Goal: Communication & Community: Answer question/provide support

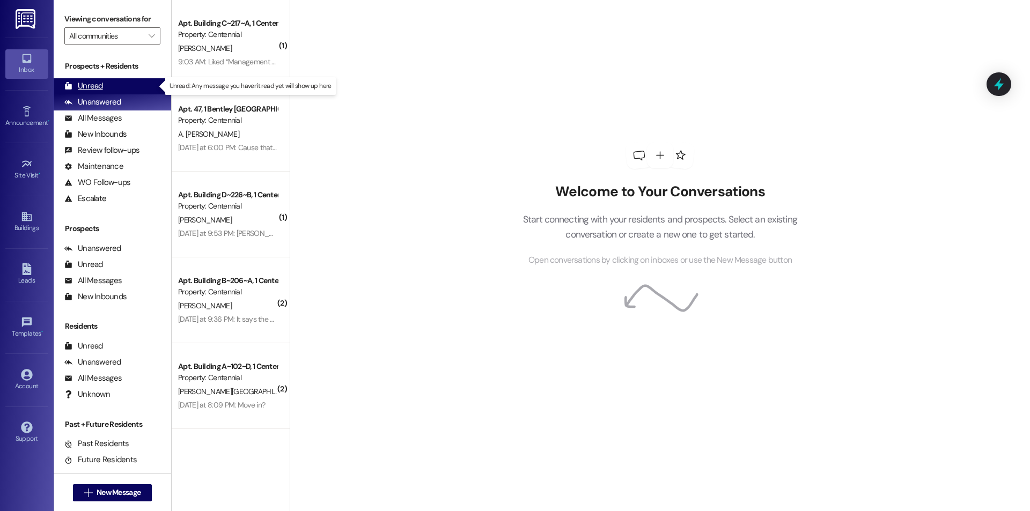
click at [107, 88] on div "Unread (0)" at bounding box center [112, 86] width 117 height 16
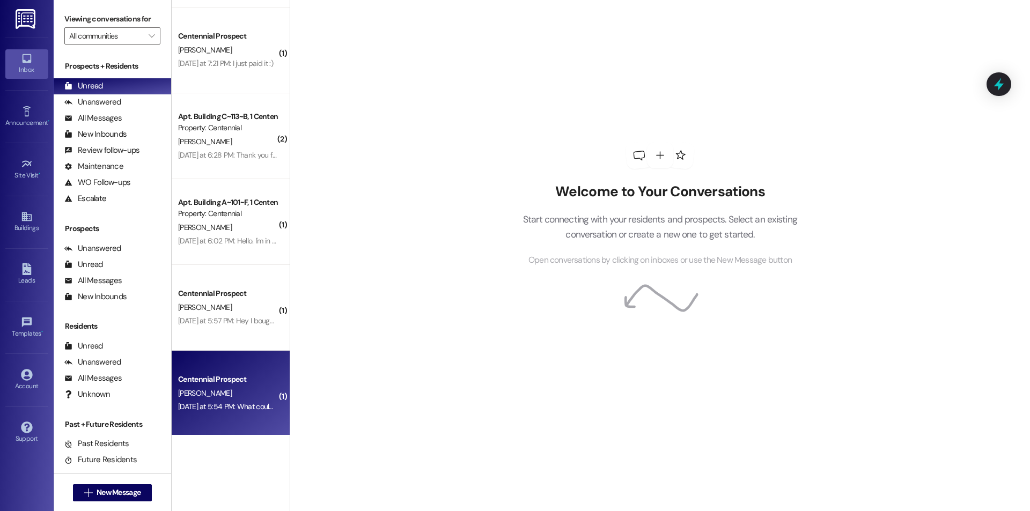
scroll to position [766, 0]
click at [219, 402] on div "[DATE] at 5:54 PM: What could it be? [DATE] at 5:54 PM: What could it be?" at bounding box center [235, 405] width 114 height 10
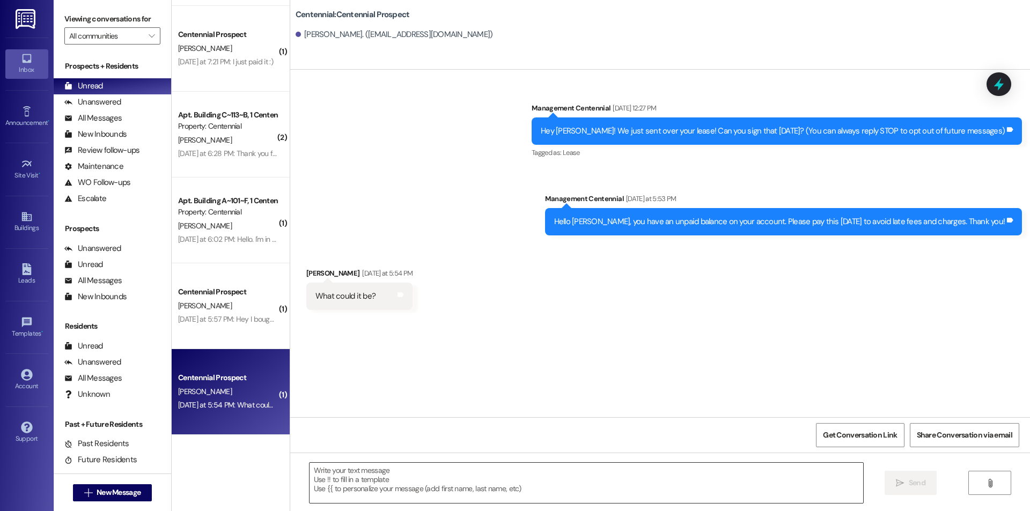
click at [471, 481] on textarea at bounding box center [586, 483] width 554 height 40
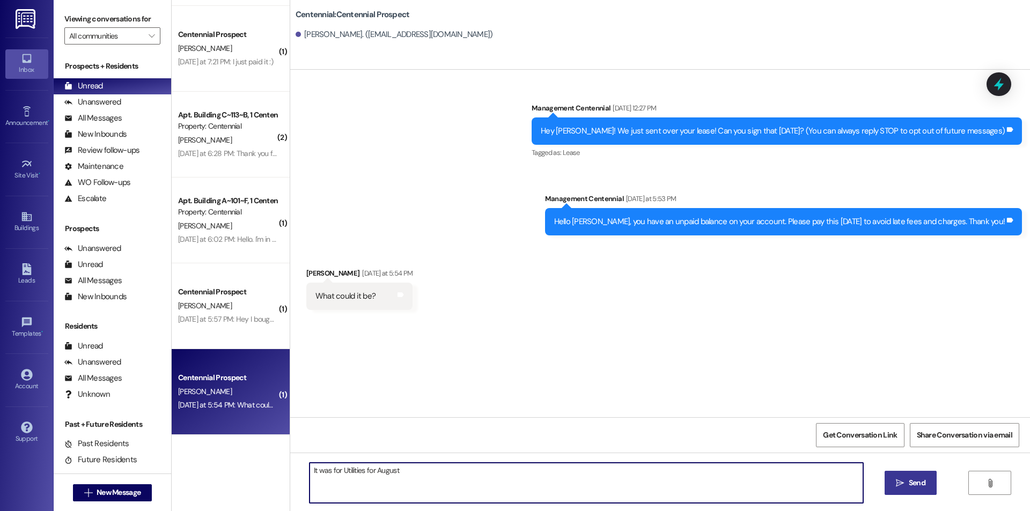
type textarea "It was for Utilities for August"
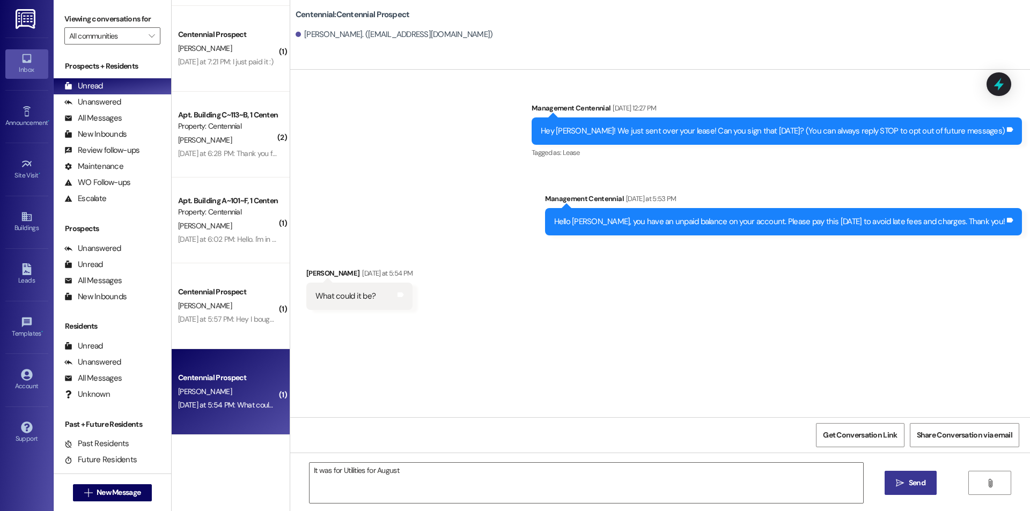
click at [904, 479] on span " Send" at bounding box center [911, 482] width 34 height 11
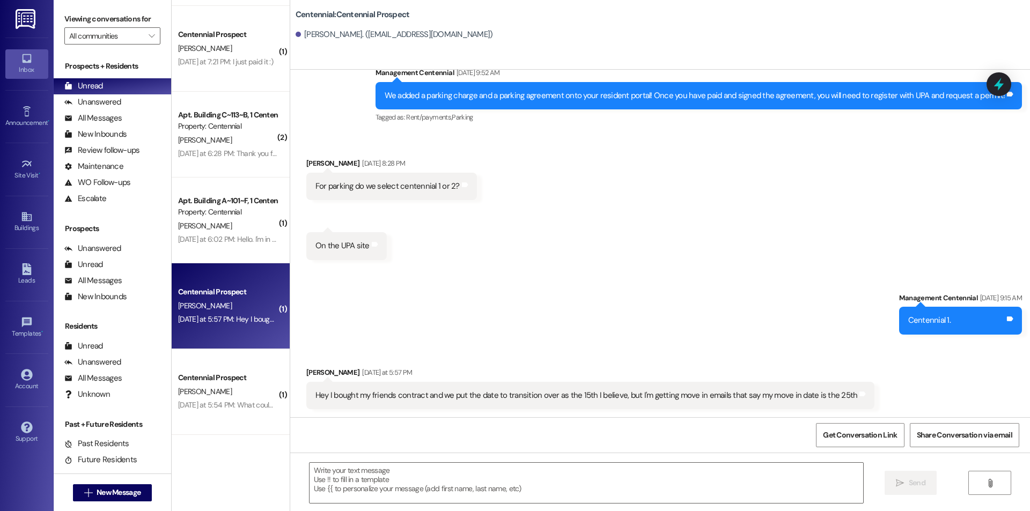
scroll to position [677, 0]
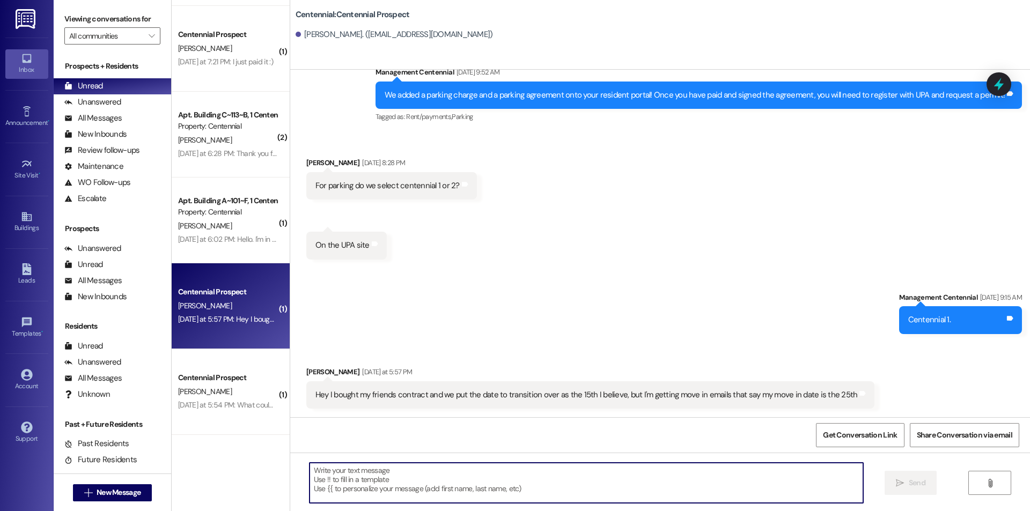
click at [560, 484] on textarea at bounding box center [586, 483] width 554 height 40
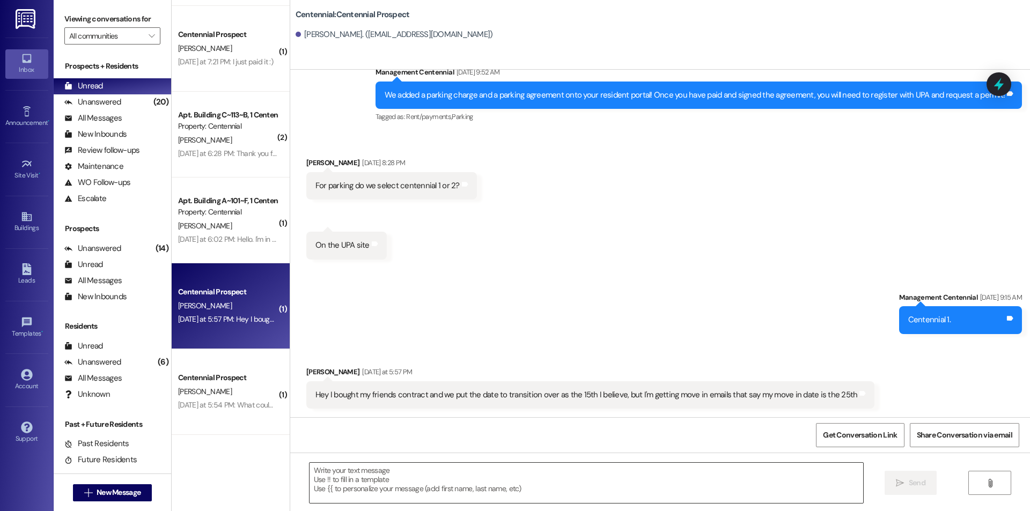
click at [478, 490] on textarea at bounding box center [586, 483] width 554 height 40
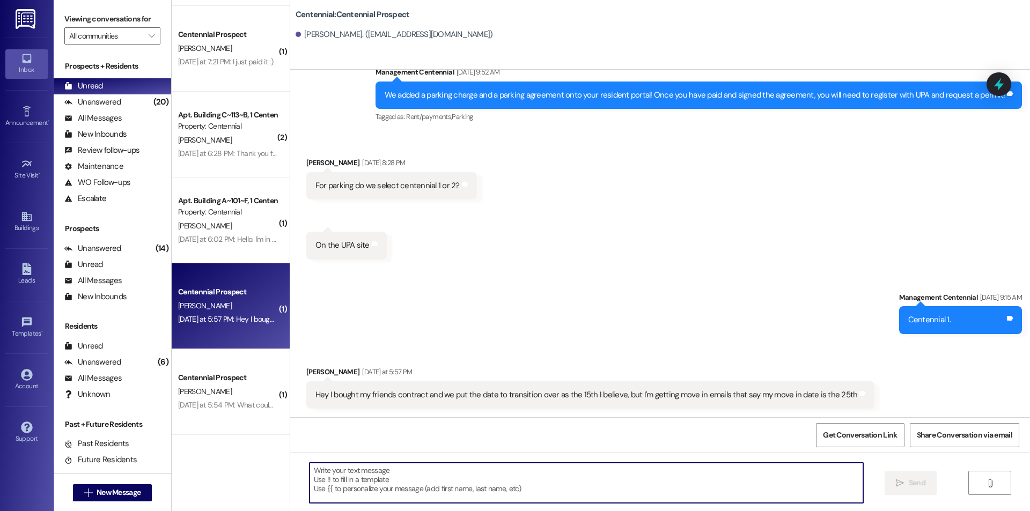
type textarea "o"
type textarea "Your move in date is [DATE]"
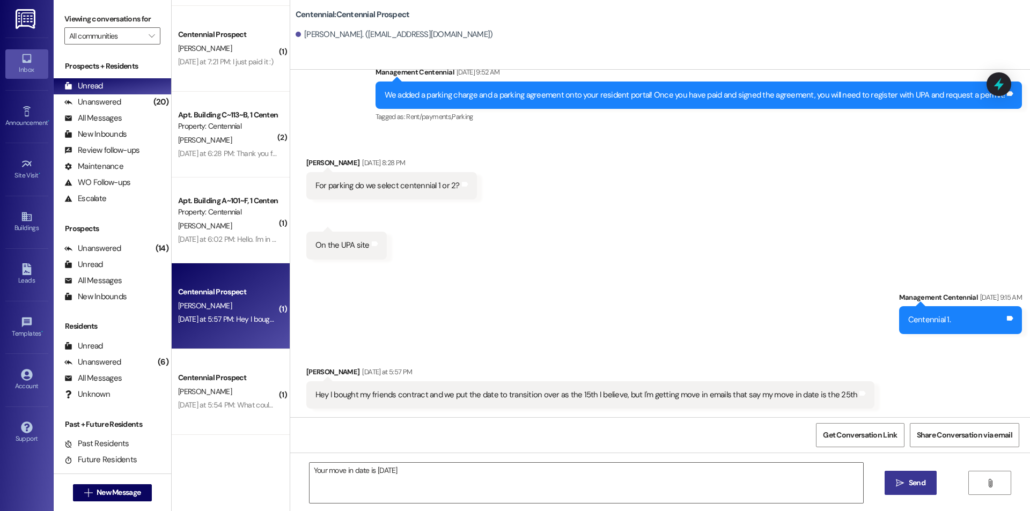
click at [906, 481] on span "Send" at bounding box center [916, 482] width 21 height 11
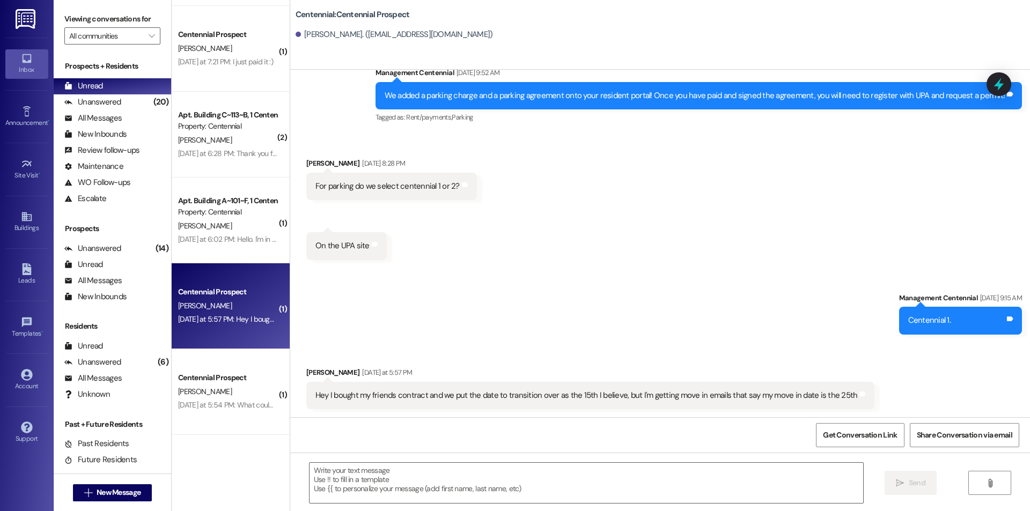
scroll to position [752, 0]
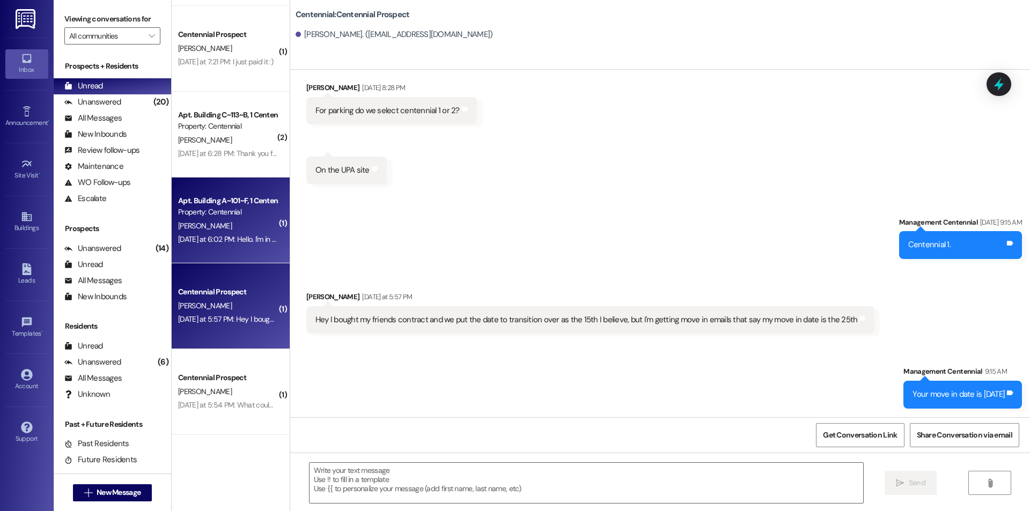
click at [222, 230] on div "[PERSON_NAME]" at bounding box center [227, 225] width 101 height 13
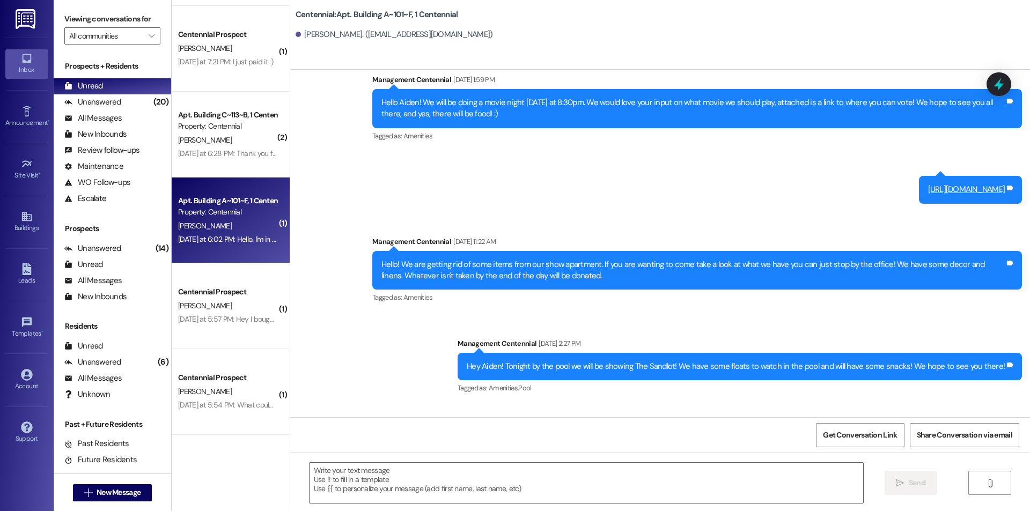
scroll to position [1391, 0]
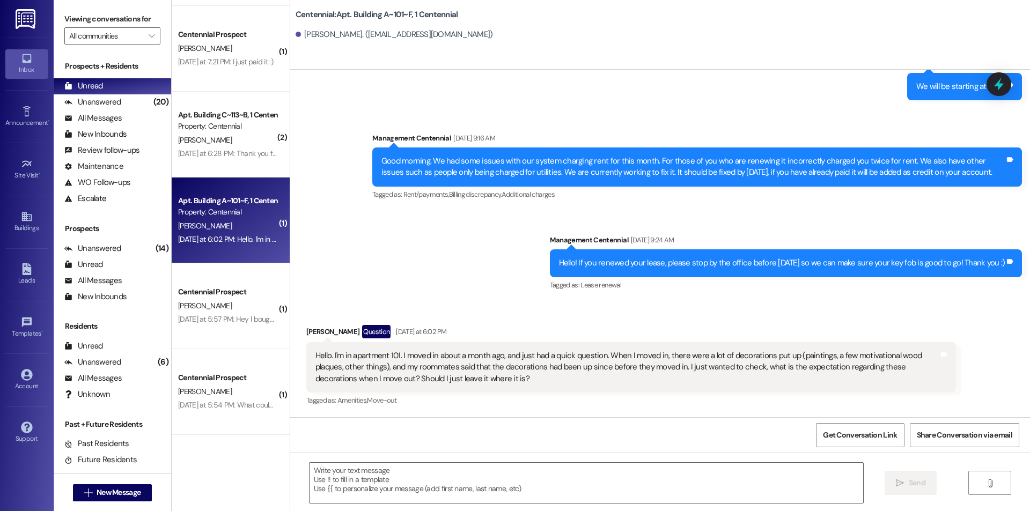
click at [557, 505] on div " Send " at bounding box center [660, 493] width 740 height 80
click at [549, 477] on textarea at bounding box center [586, 483] width 554 height 40
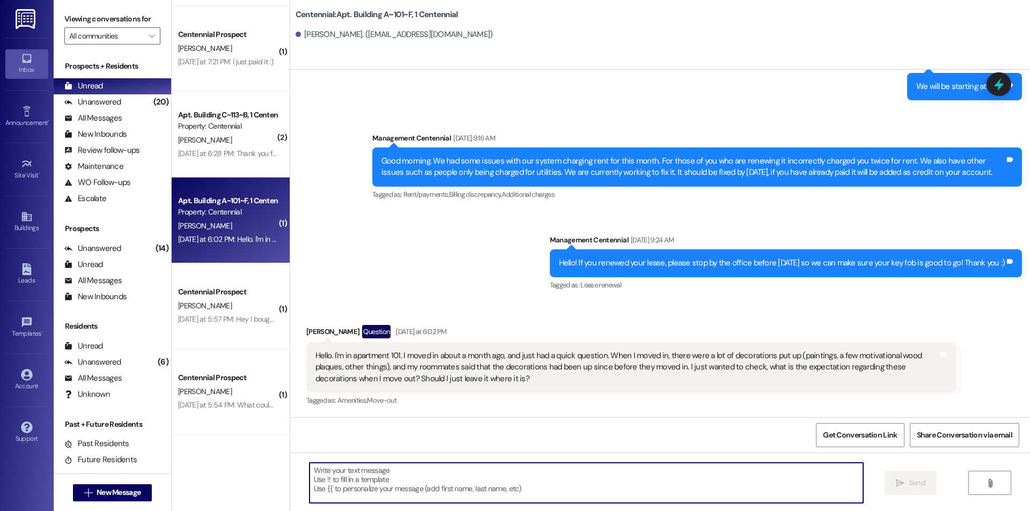
click at [550, 475] on textarea at bounding box center [586, 483] width 554 height 40
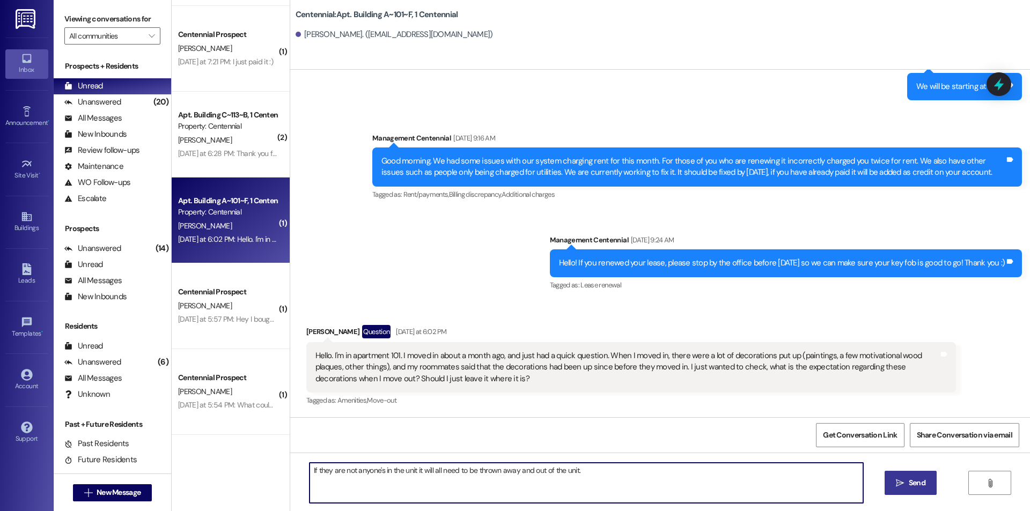
click at [686, 490] on textarea "If they are not anyone's in the unit it will all need to be thrown away and out…" at bounding box center [586, 483] width 554 height 40
type textarea "If they are not anyone's in the unit it will all need to be thrown away and out…"
click at [920, 478] on span "Send" at bounding box center [917, 482] width 17 height 11
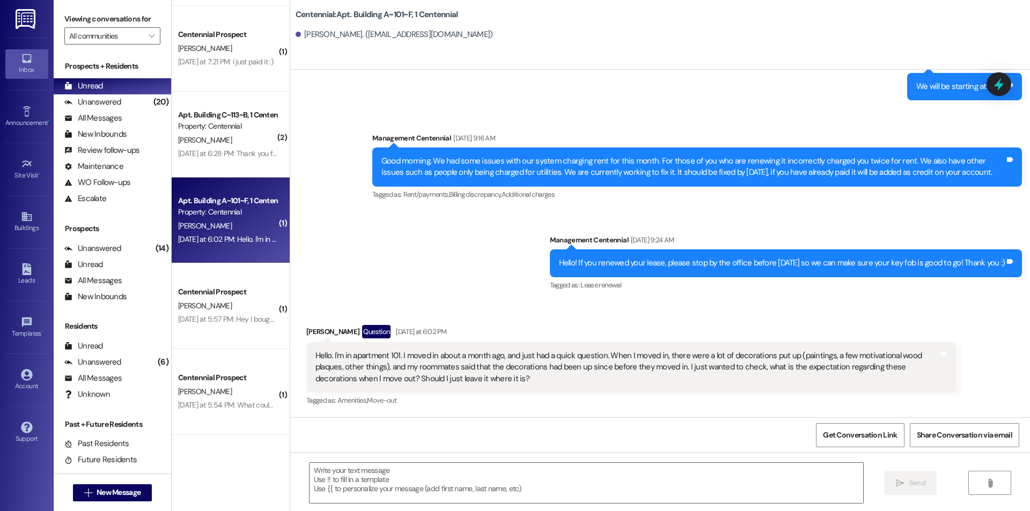
scroll to position [1275, 0]
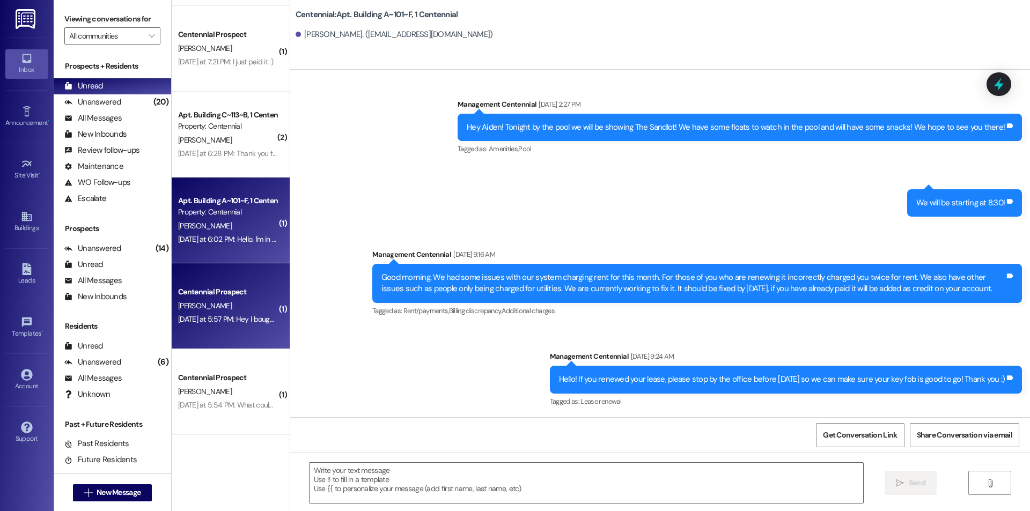
click at [260, 303] on div "[PERSON_NAME]" at bounding box center [227, 305] width 101 height 13
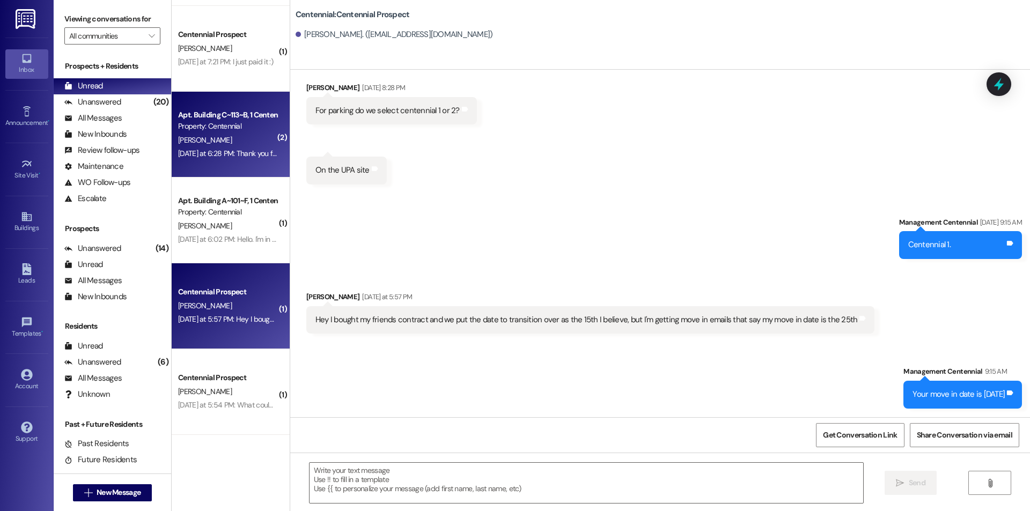
scroll to position [751, 0]
click at [230, 153] on div "[DATE] at 6:28 PM: Thank you for the offer though! [DATE] at 6:28 PM: Thank you…" at bounding box center [255, 154] width 154 height 10
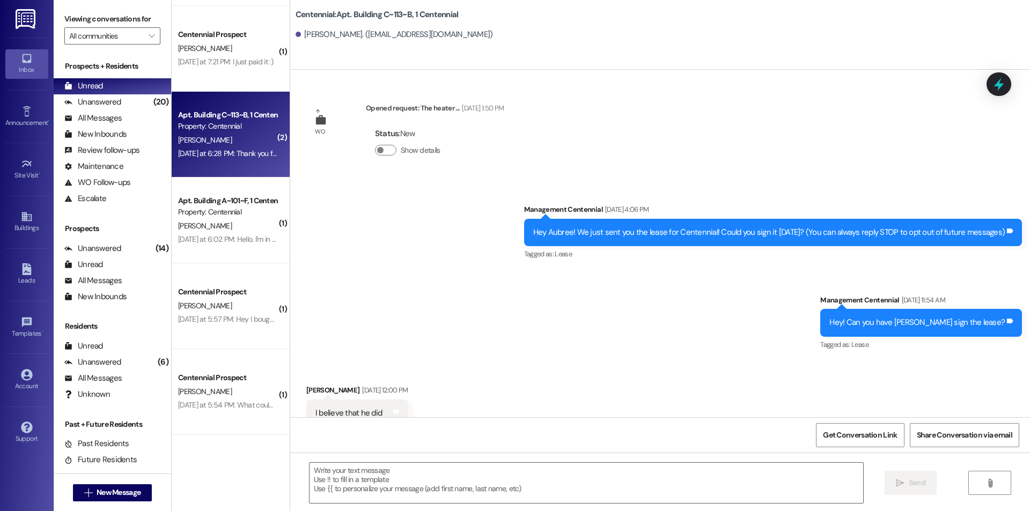
scroll to position [20534, 0]
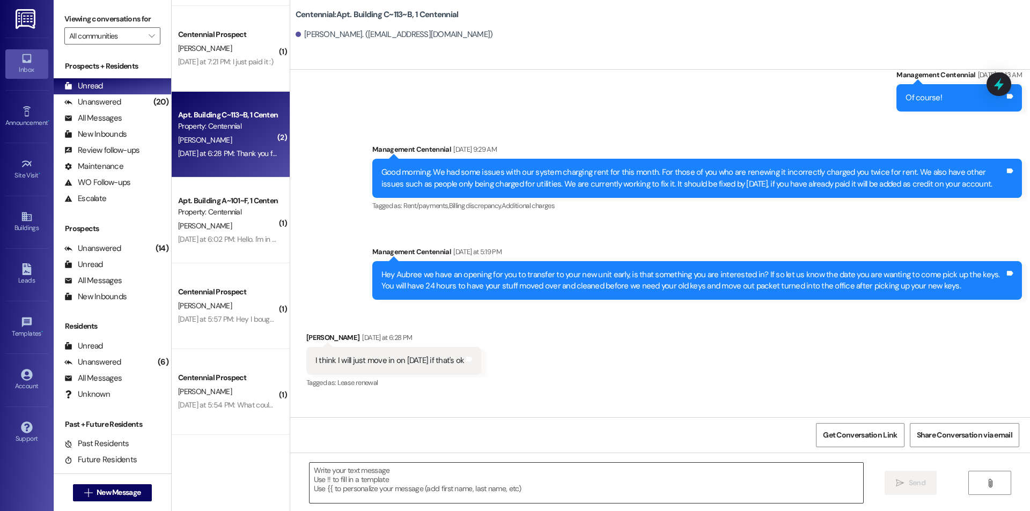
click at [522, 488] on textarea at bounding box center [586, 483] width 554 height 40
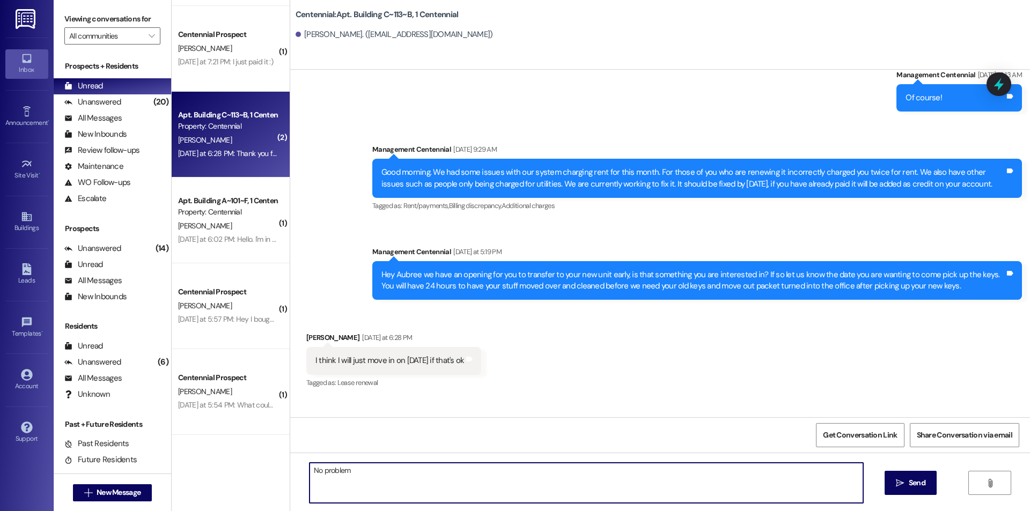
type textarea "No problem"
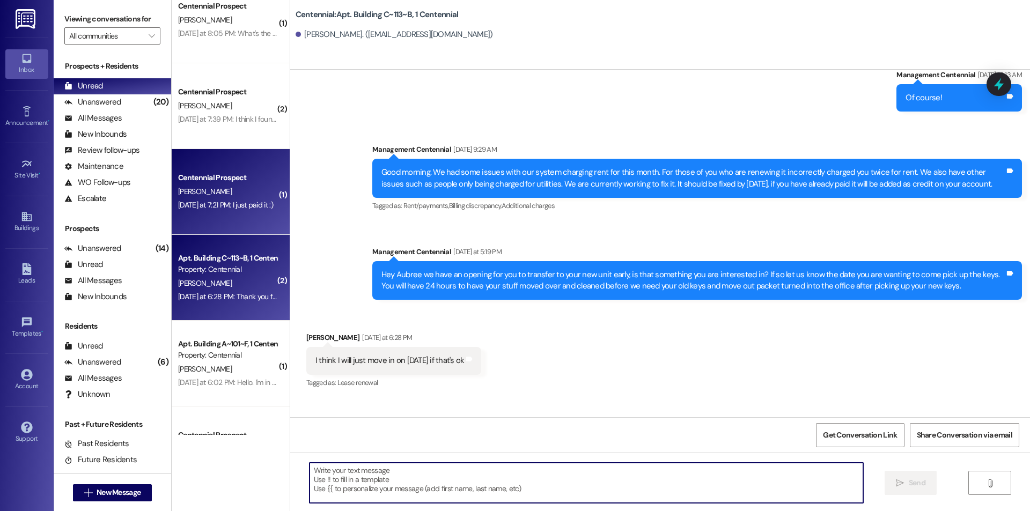
scroll to position [20533, 0]
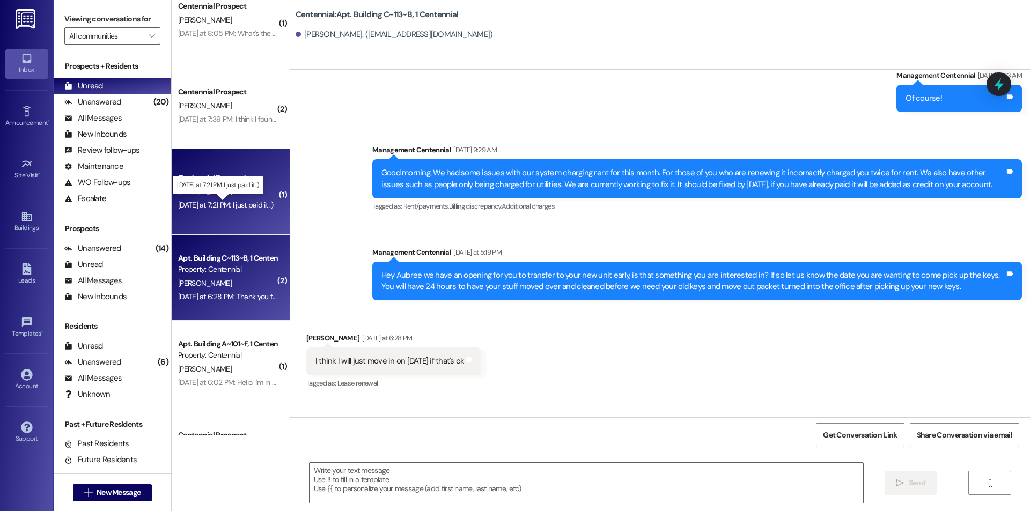
click at [204, 202] on div "[DATE] at 7:21 PM: I just paid it :) [DATE] at 7:21 PM: I just paid it :)" at bounding box center [225, 205] width 95 height 10
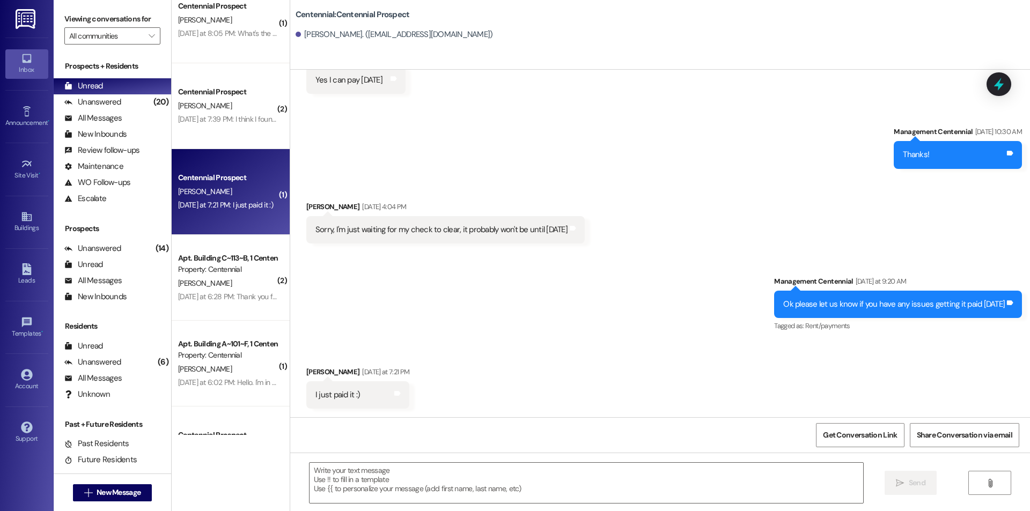
scroll to position [244, 0]
drag, startPoint x: 487, startPoint y: 484, endPoint x: 504, endPoint y: 440, distance: 46.7
click at [487, 484] on textarea at bounding box center [586, 483] width 554 height 40
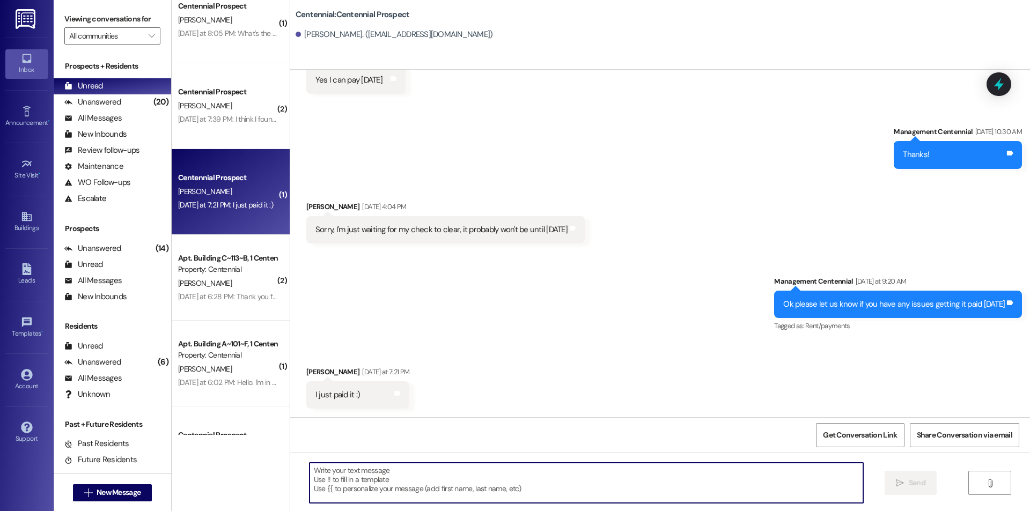
click at [548, 489] on textarea at bounding box center [586, 483] width 554 height 40
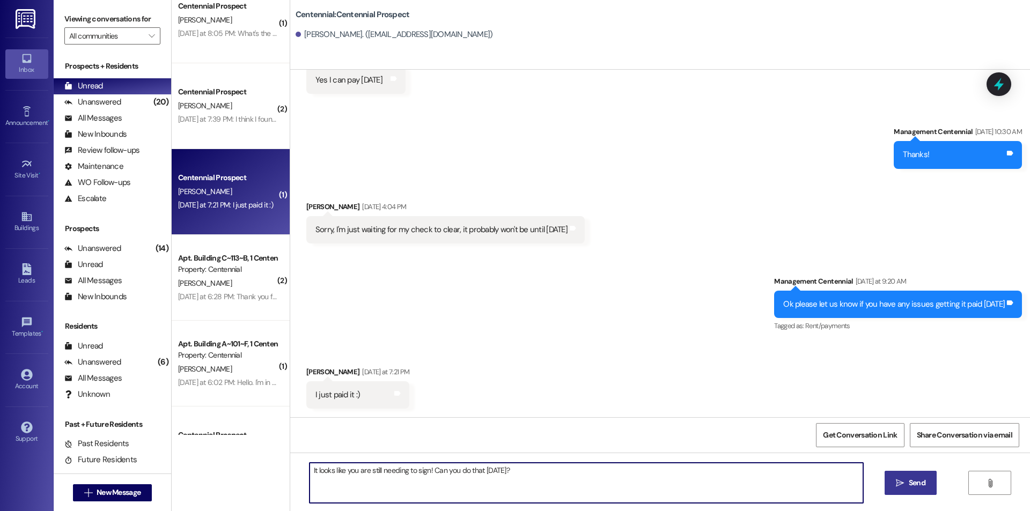
type textarea "It looks like you are still needing to sign! Can you do that [DATE]?"
click at [903, 489] on span " Send" at bounding box center [911, 482] width 34 height 11
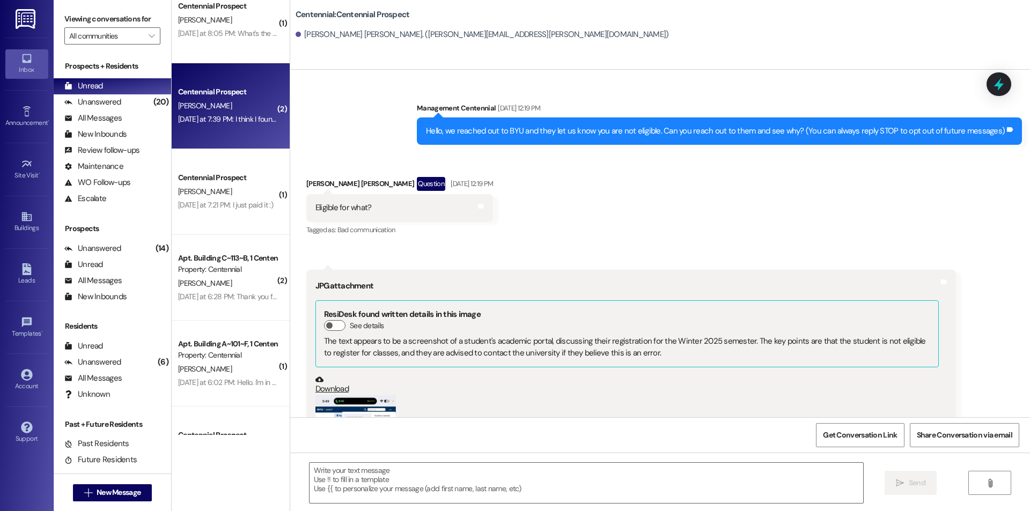
scroll to position [3423, 0]
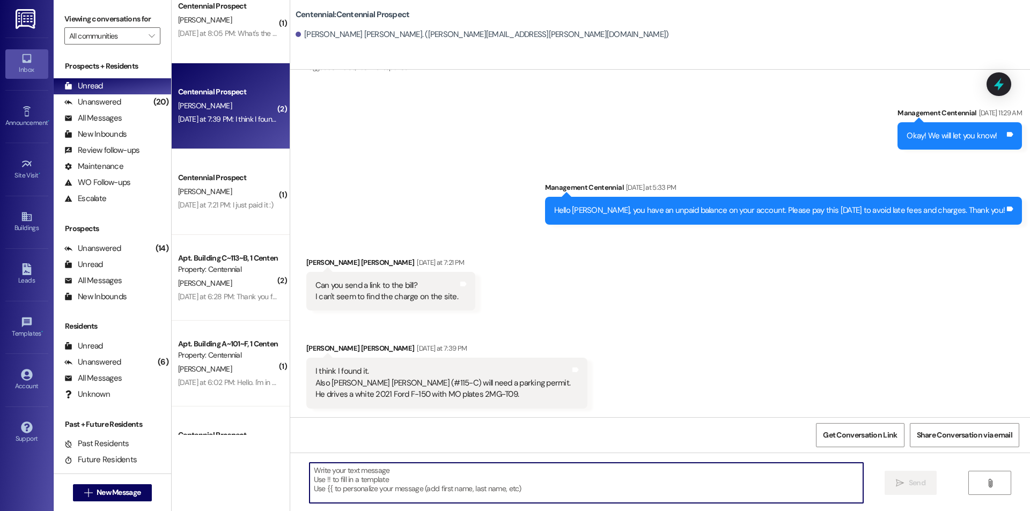
click at [596, 472] on textarea at bounding box center [586, 483] width 554 height 40
click at [589, 479] on textarea at bounding box center [586, 483] width 554 height 40
click at [401, 484] on textarea at bounding box center [586, 483] width 554 height 40
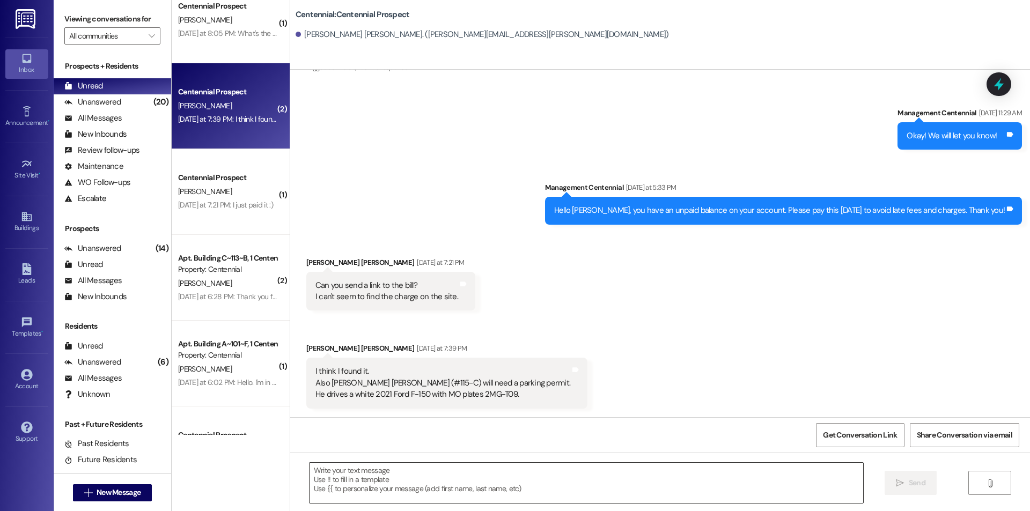
click at [808, 475] on textarea at bounding box center [586, 483] width 554 height 40
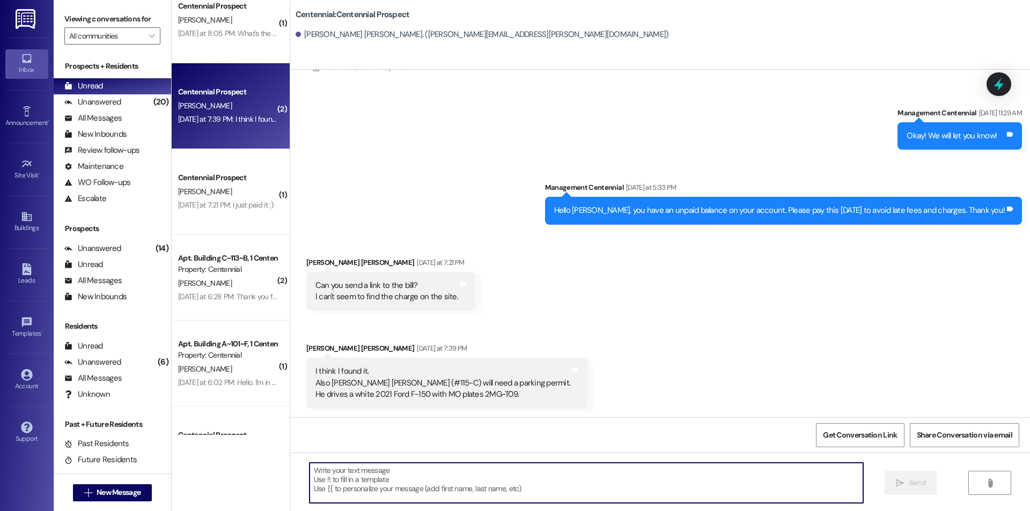
click at [534, 478] on textarea at bounding box center [586, 483] width 554 height 40
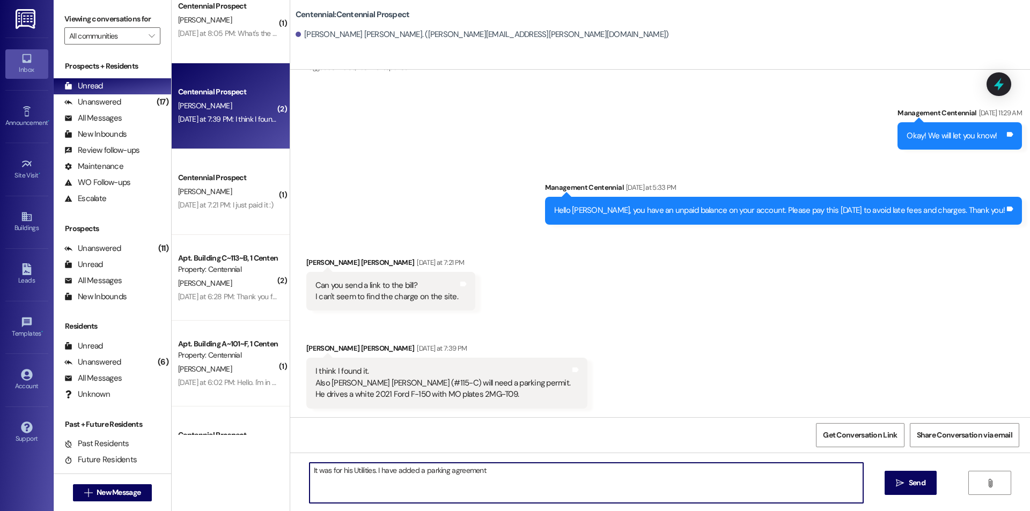
click at [483, 479] on textarea "It was for his Utilities. I have added a parking agreement" at bounding box center [586, 483] width 554 height 40
click at [757, 467] on textarea "It was for his Utilities. I have added a parking agreement to his resident port…" at bounding box center [586, 483] width 554 height 40
type textarea "It was for his Utilities. I have added a parking agreement to his resident port…"
click at [891, 479] on button " Send" at bounding box center [910, 483] width 52 height 24
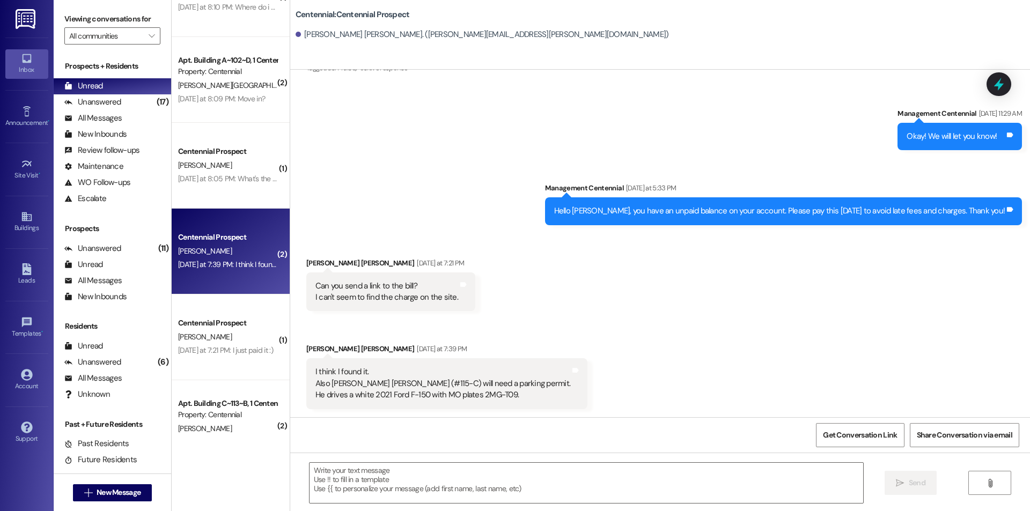
scroll to position [481, 0]
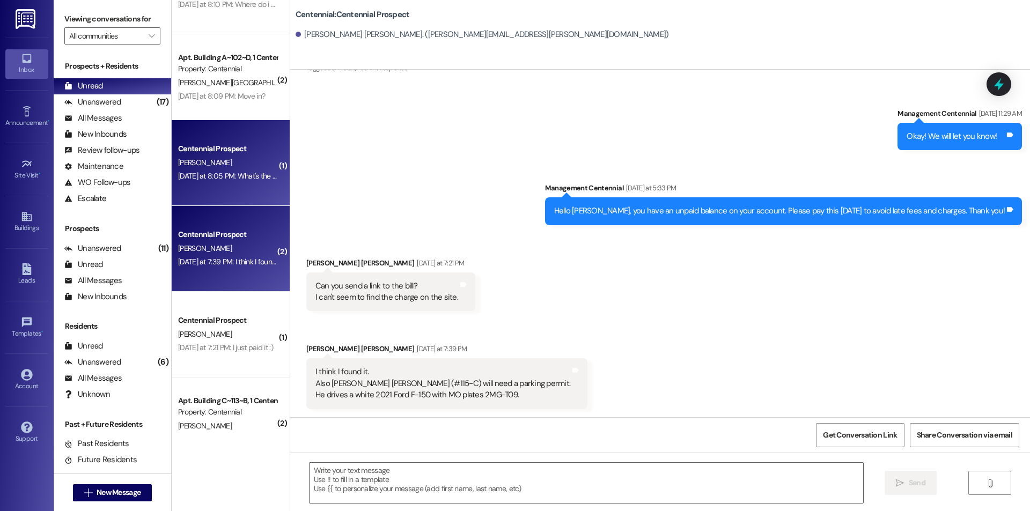
click at [214, 169] on div "Centennial Prospect [PERSON_NAME] [DATE] at 8:05 PM: What's the website? [DATE]…" at bounding box center [231, 163] width 118 height 86
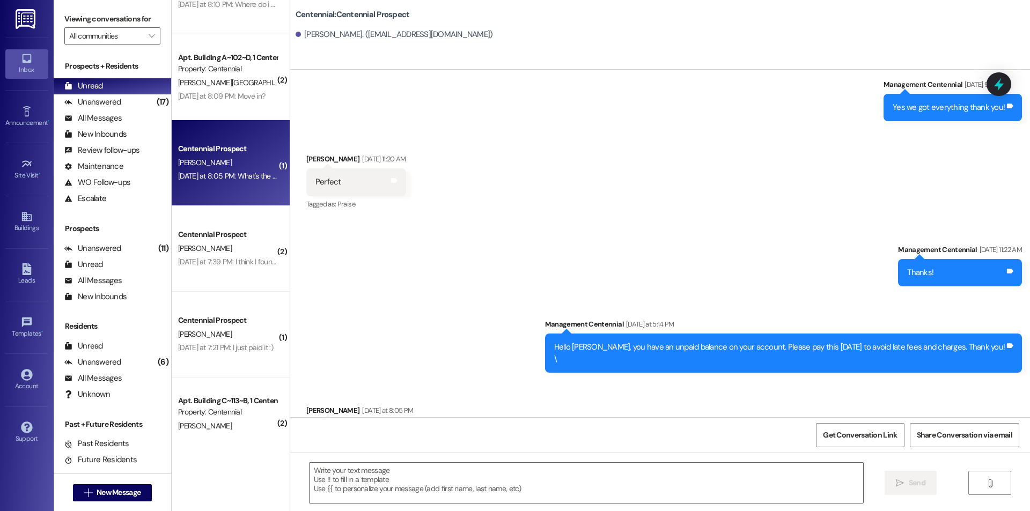
scroll to position [936, 0]
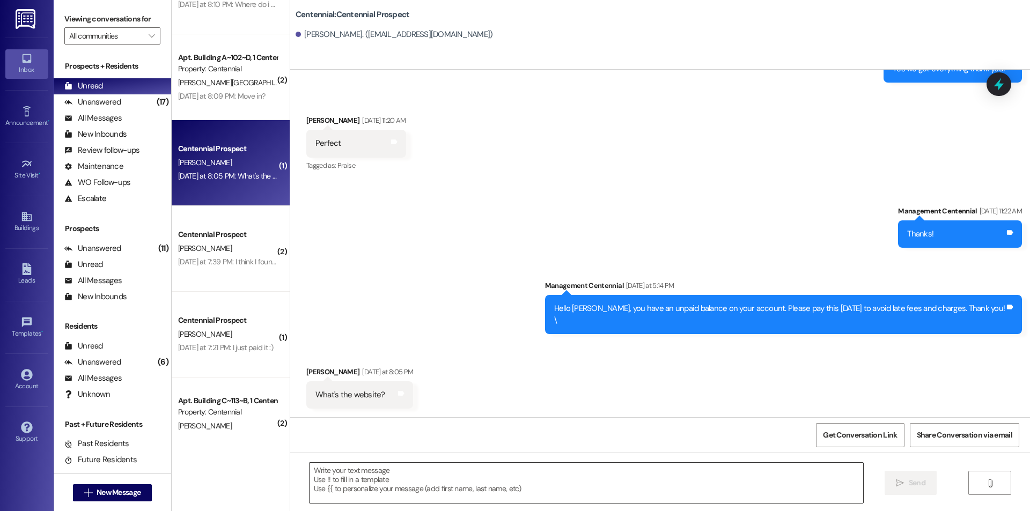
click at [464, 483] on textarea at bounding box center [586, 483] width 554 height 40
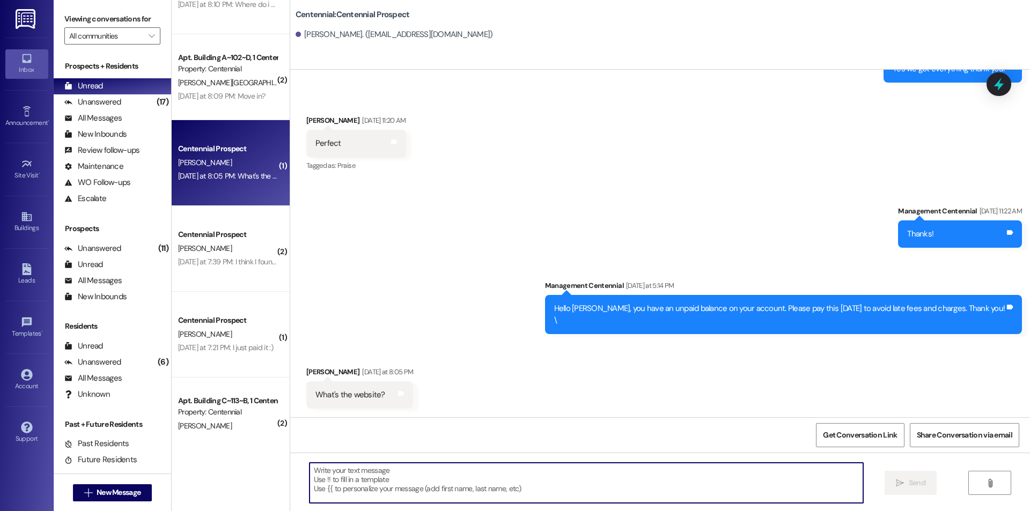
paste textarea "[URL][DOMAIN_NAME]"
type textarea "[URL][DOMAIN_NAME]"
click at [912, 481] on span "Send" at bounding box center [917, 482] width 17 height 11
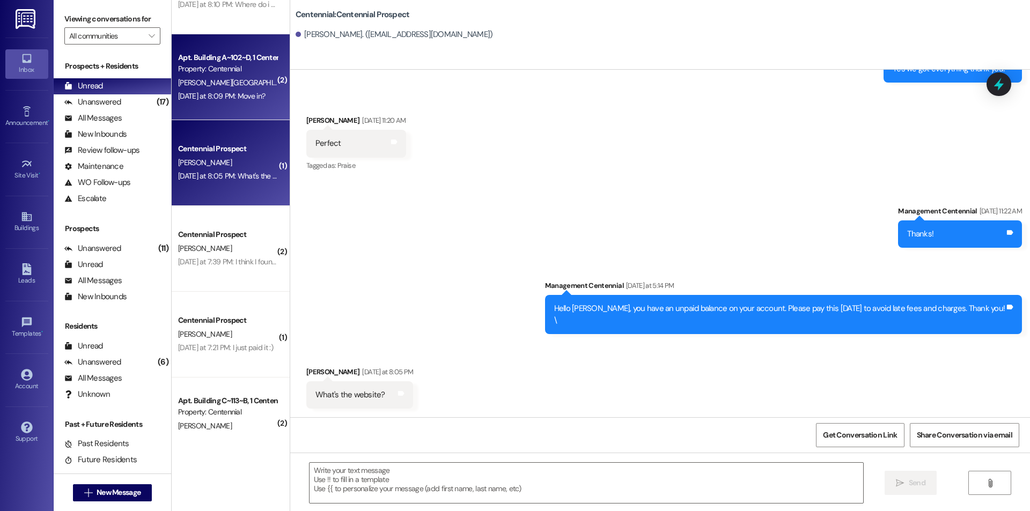
click at [217, 84] on div "[PERSON_NAME][GEOGRAPHIC_DATA]" at bounding box center [227, 82] width 101 height 13
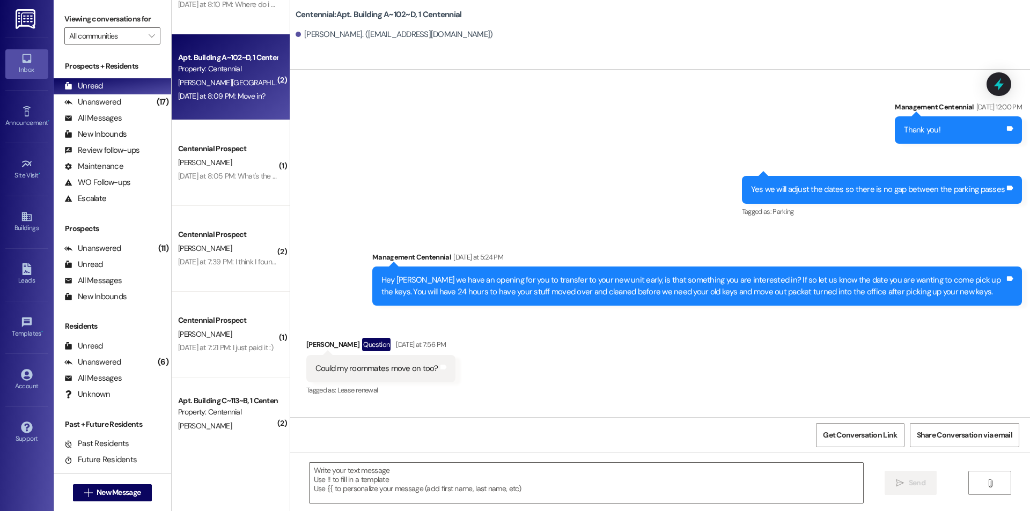
scroll to position [12610, 0]
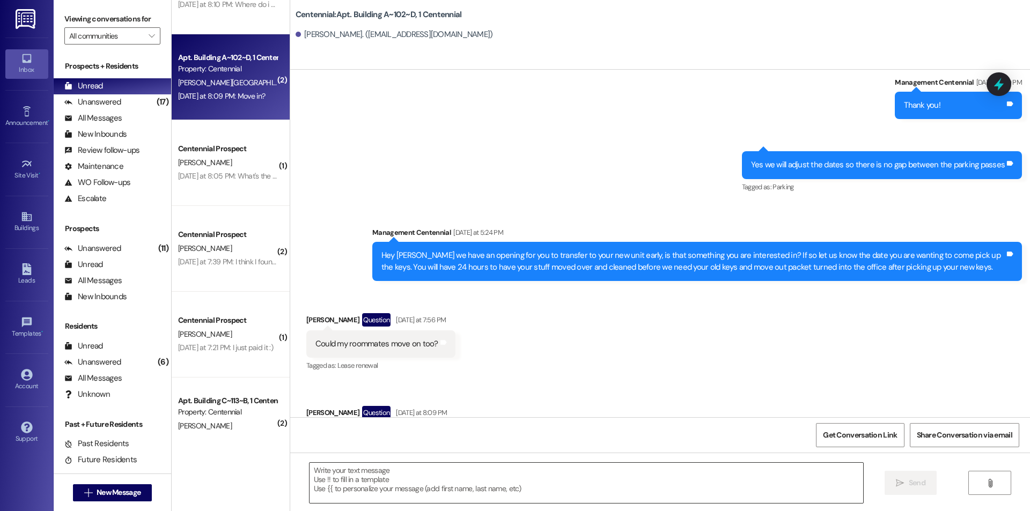
click at [493, 485] on textarea at bounding box center [586, 483] width 554 height 40
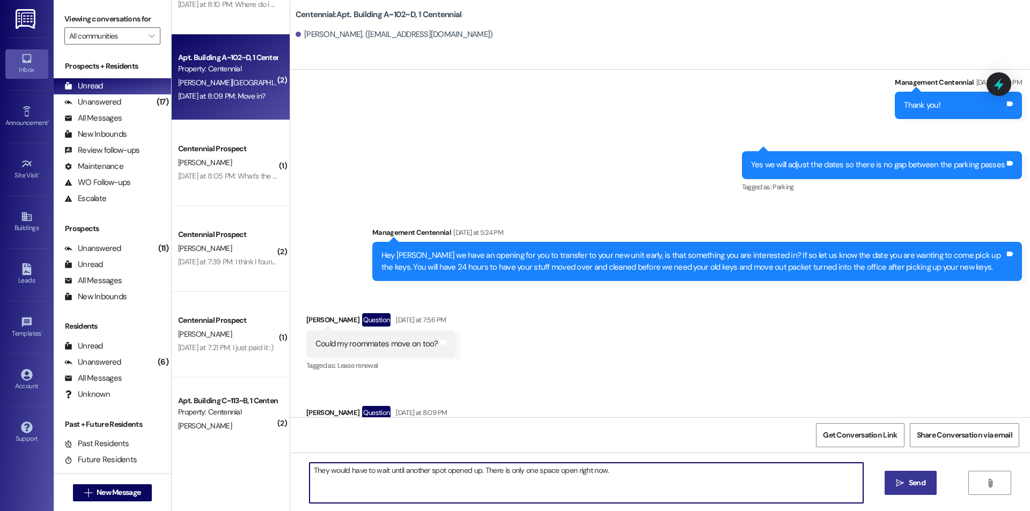
type textarea "They would have to wait until another spot opened up. There is only one space o…"
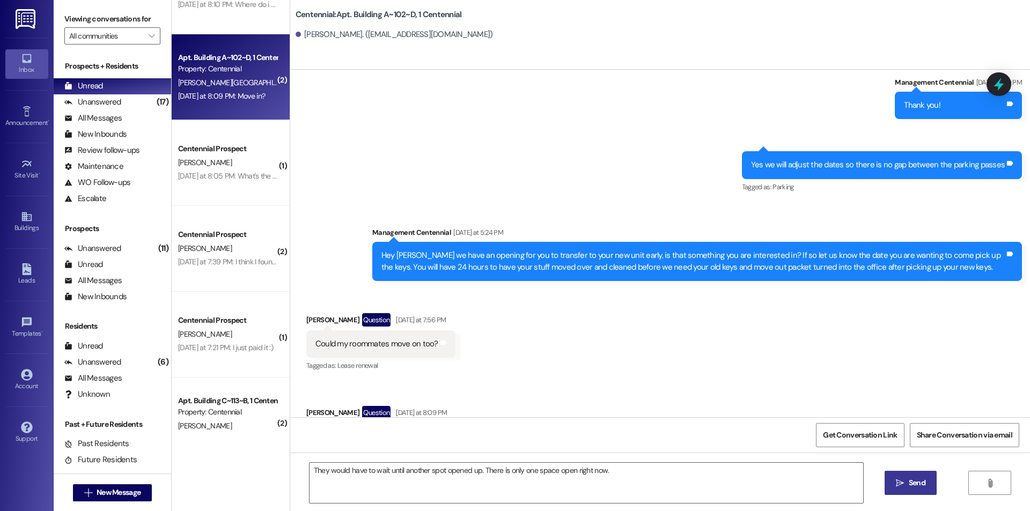
drag, startPoint x: 909, startPoint y: 487, endPoint x: 903, endPoint y: 485, distance: 6.1
click at [910, 487] on span "Send" at bounding box center [917, 482] width 17 height 11
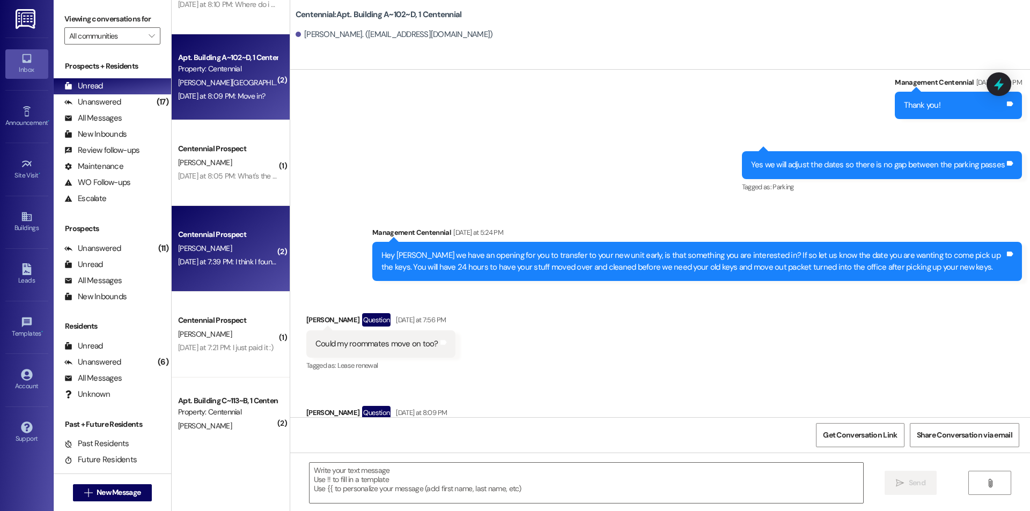
scroll to position [12609, 0]
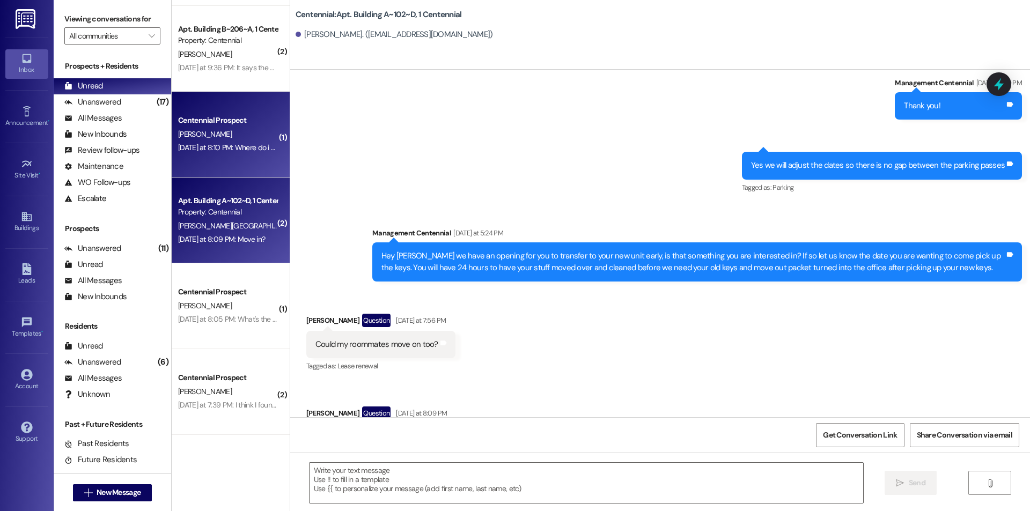
click at [216, 151] on div "[DATE] at 8:10 PM: Where do i pay? [DATE] at 8:10 PM: Where do i pay?" at bounding box center [232, 148] width 108 height 10
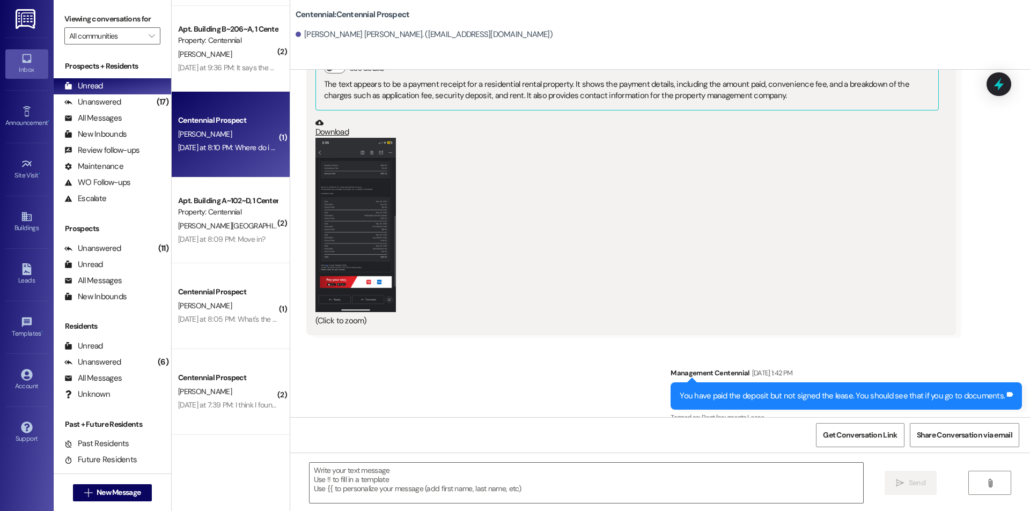
scroll to position [1717, 0]
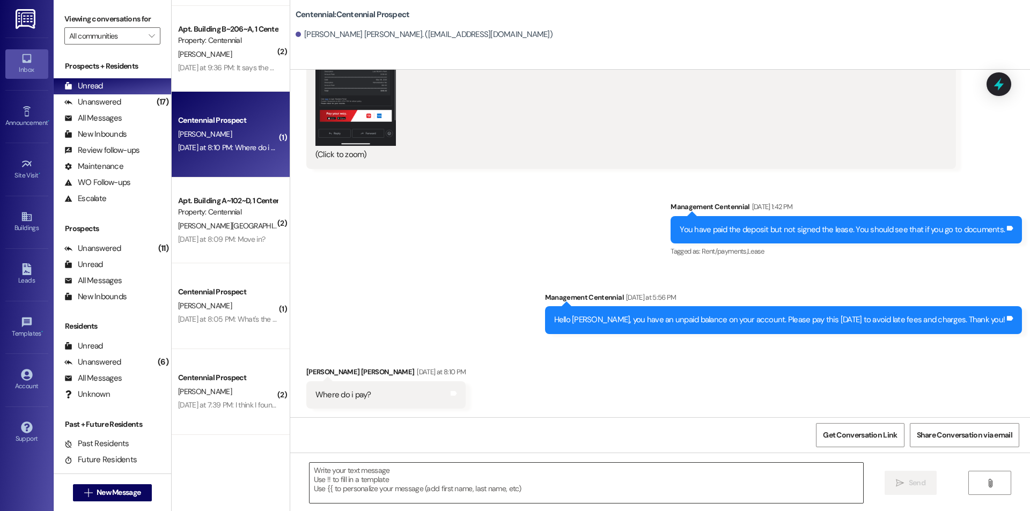
click at [436, 479] on textarea at bounding box center [586, 483] width 554 height 40
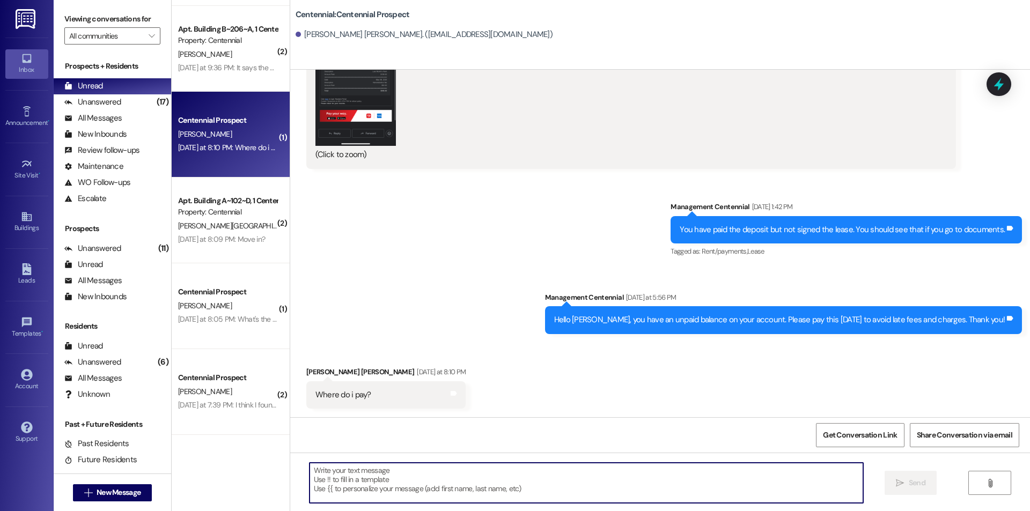
paste textarea "[URL][DOMAIN_NAME]"
type textarea "[URL][DOMAIN_NAME]"
click at [915, 483] on span "Send" at bounding box center [917, 482] width 17 height 11
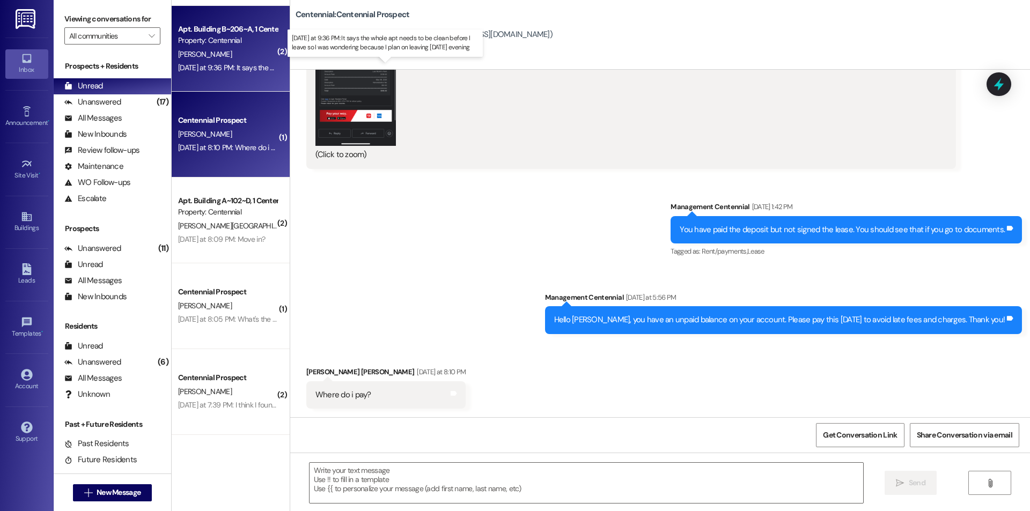
click at [194, 67] on div "[DATE] at 9:36 PM: It says the whole apt needs to be clean before I leave so I …" at bounding box center [385, 68] width 414 height 10
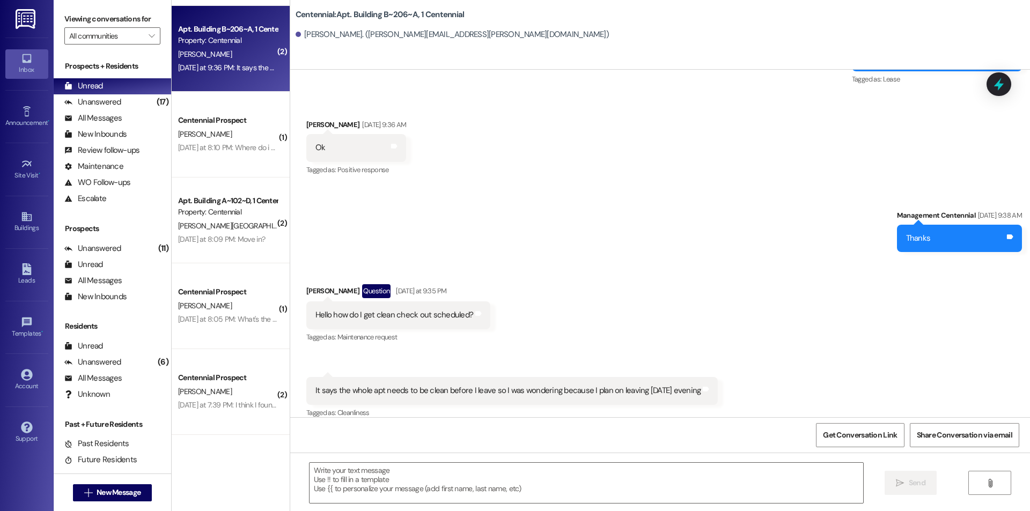
scroll to position [7197, 0]
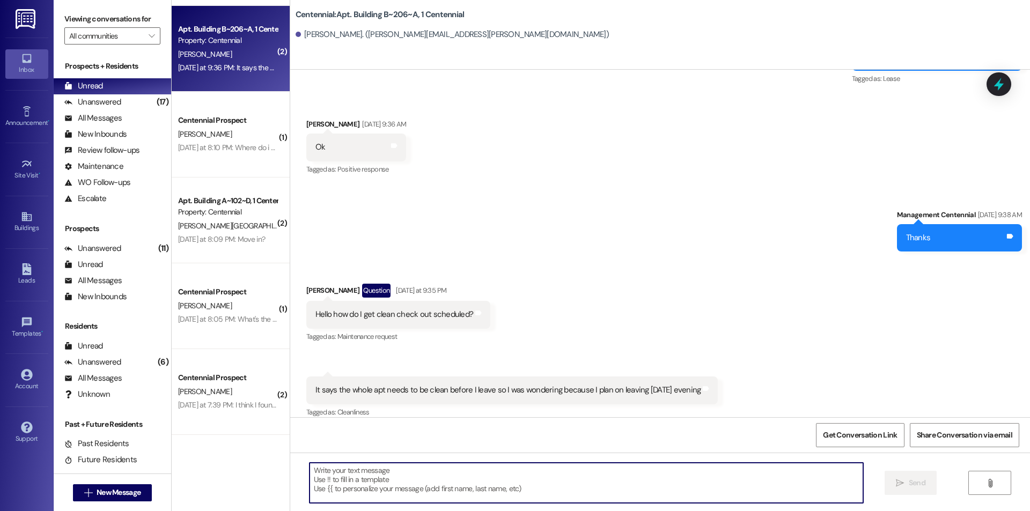
click at [615, 482] on textarea at bounding box center [586, 483] width 554 height 40
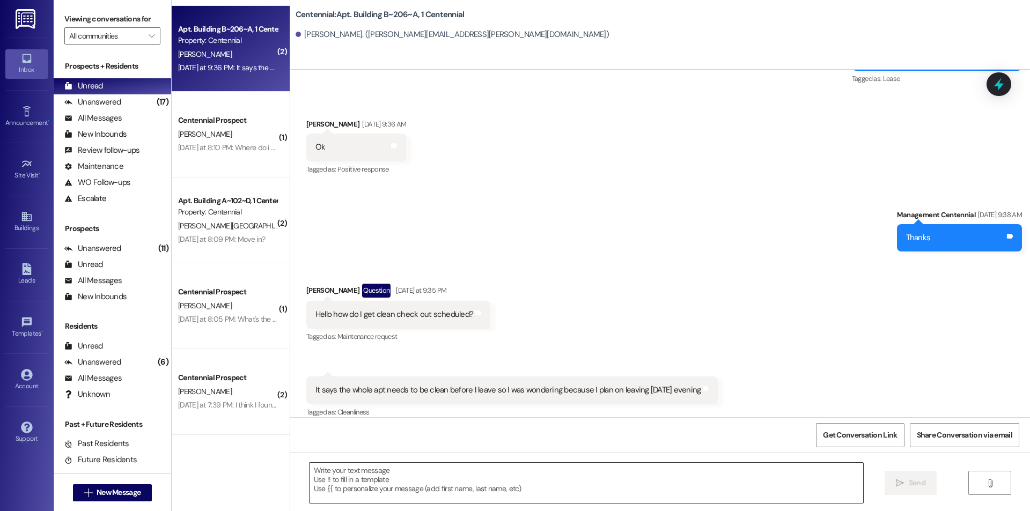
click at [543, 466] on textarea at bounding box center [586, 483] width 554 height 40
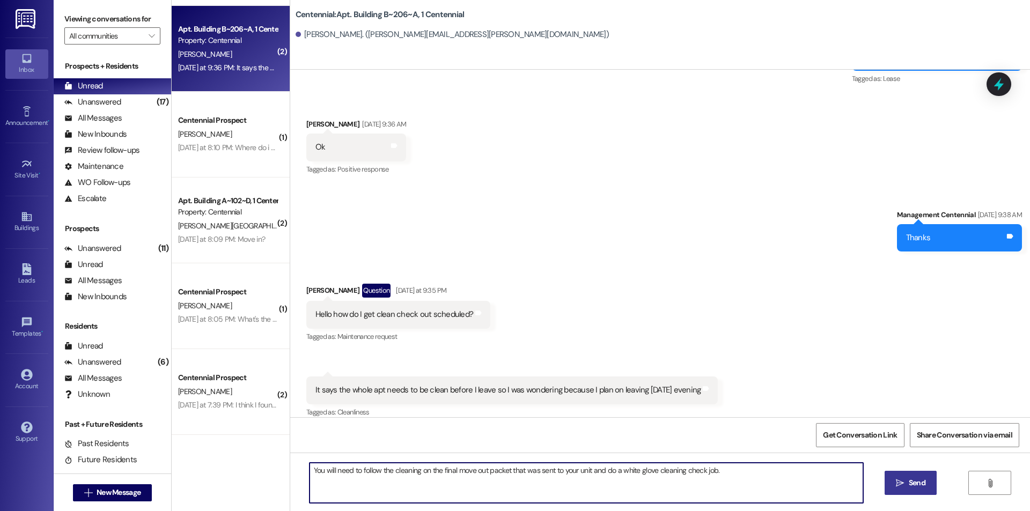
click at [762, 478] on textarea "You will need to follow the cleaning on the final move out packet that was sent…" at bounding box center [586, 483] width 554 height 40
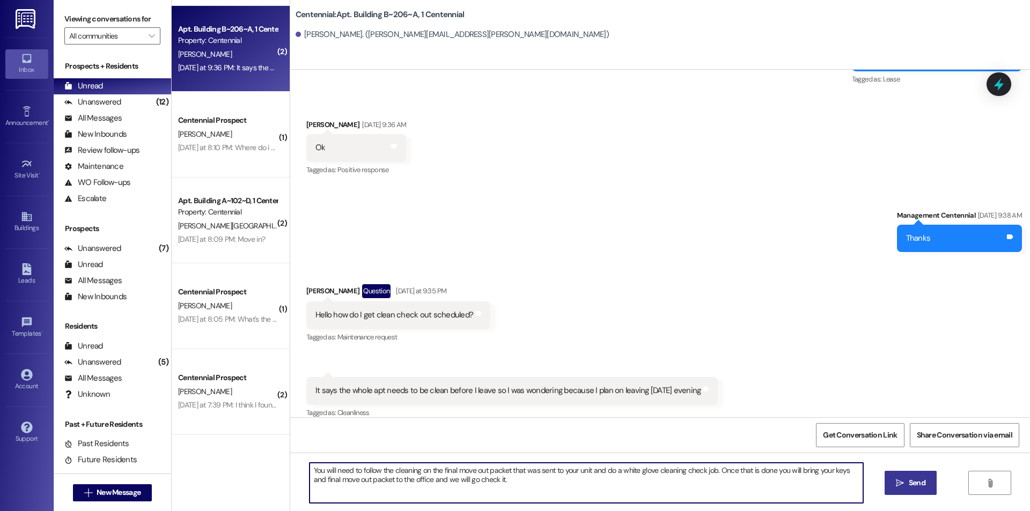
type textarea "You will need to follow the cleaning on the final move out packet that was sent…"
click at [924, 486] on span "Send" at bounding box center [917, 482] width 17 height 11
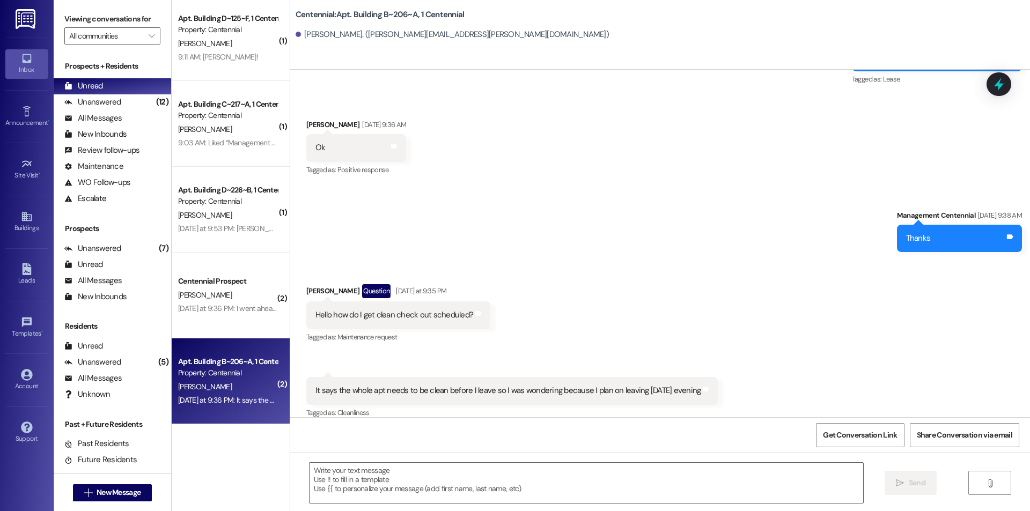
scroll to position [0, 0]
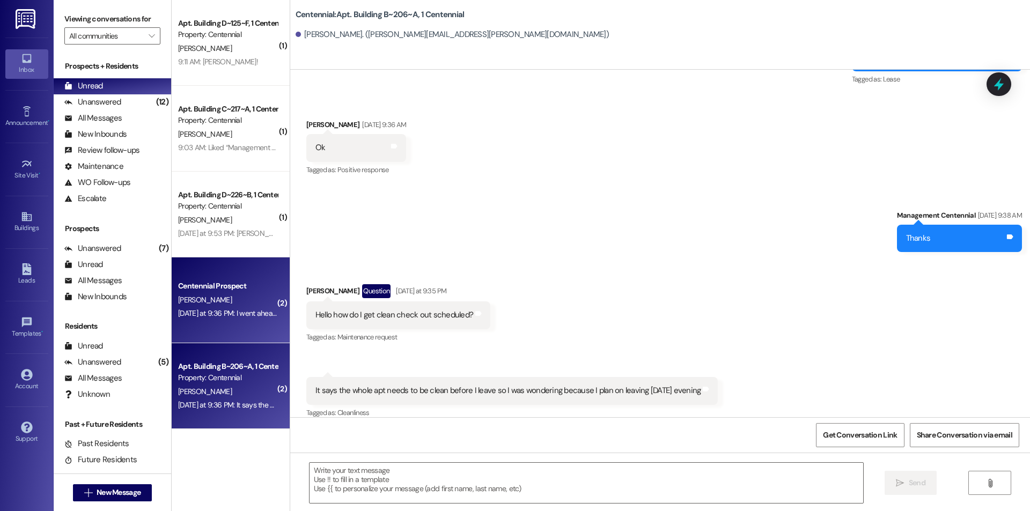
click at [219, 307] on div "[DATE] at 9:36 PM: I went ahead and paid it [DATE] at 9:36 PM: I went ahead and…" at bounding box center [227, 313] width 101 height 13
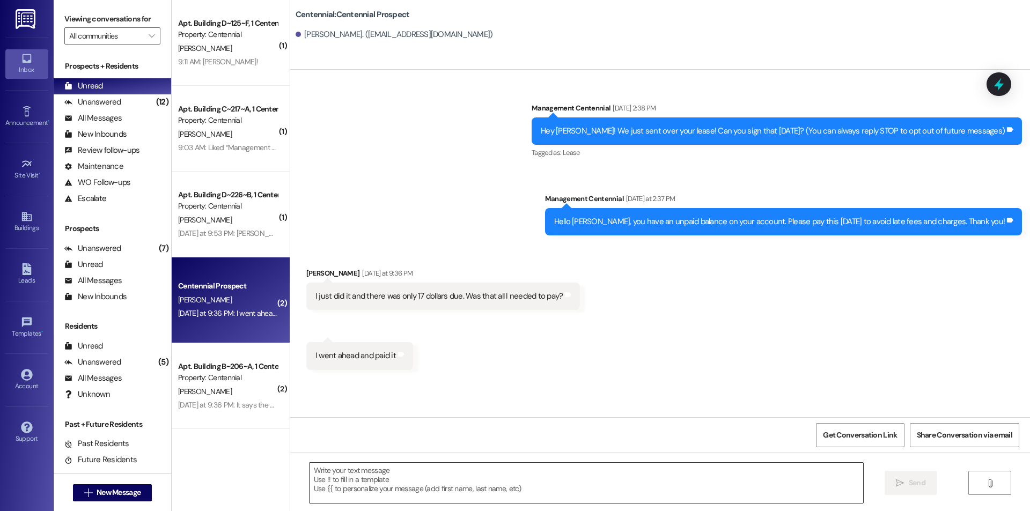
click at [560, 481] on textarea at bounding box center [586, 483] width 554 height 40
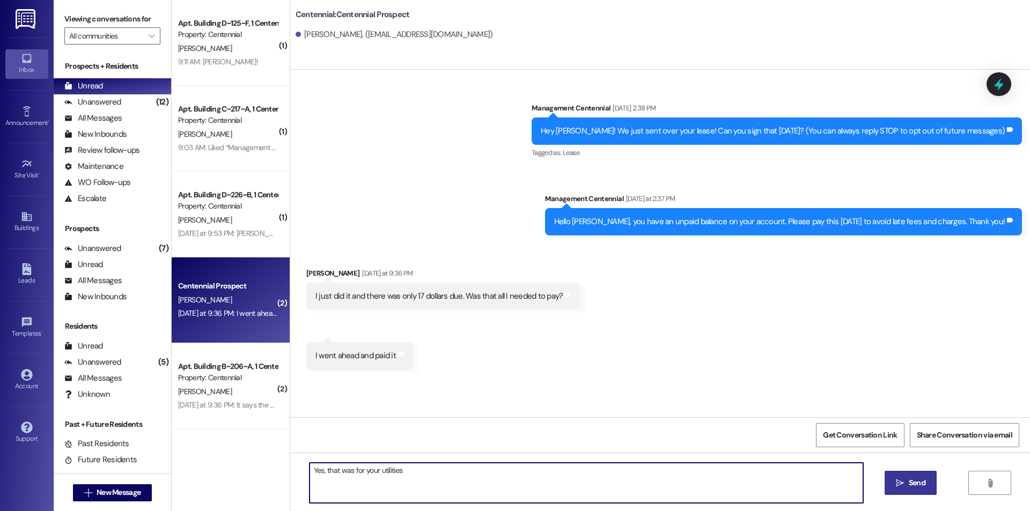
type textarea "Yes, that was for your utilities"
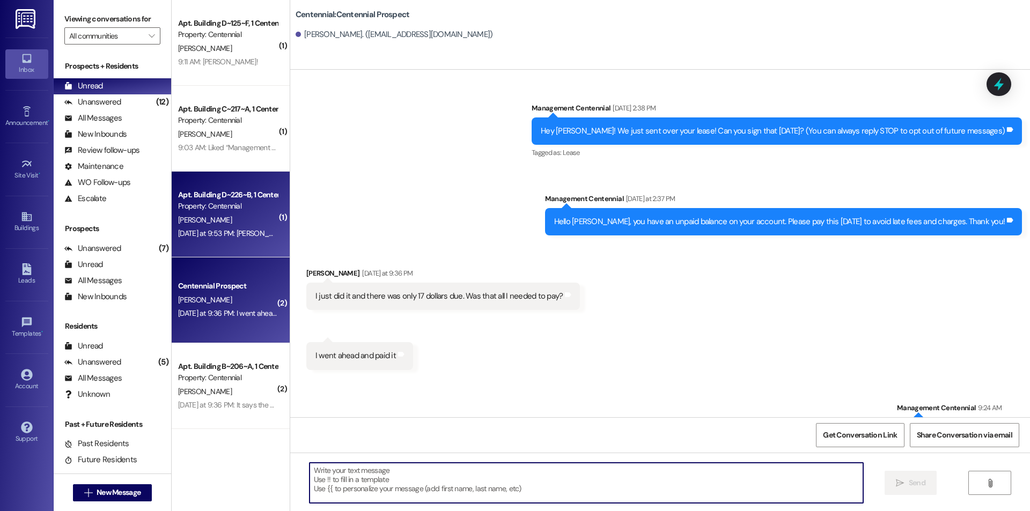
click at [230, 220] on div "[PERSON_NAME]" at bounding box center [227, 219] width 101 height 13
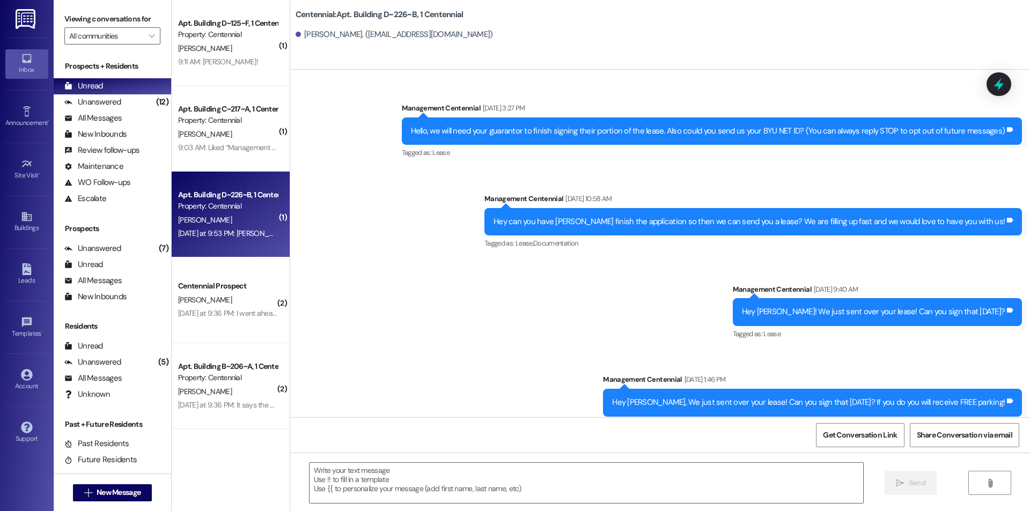
scroll to position [25812, 0]
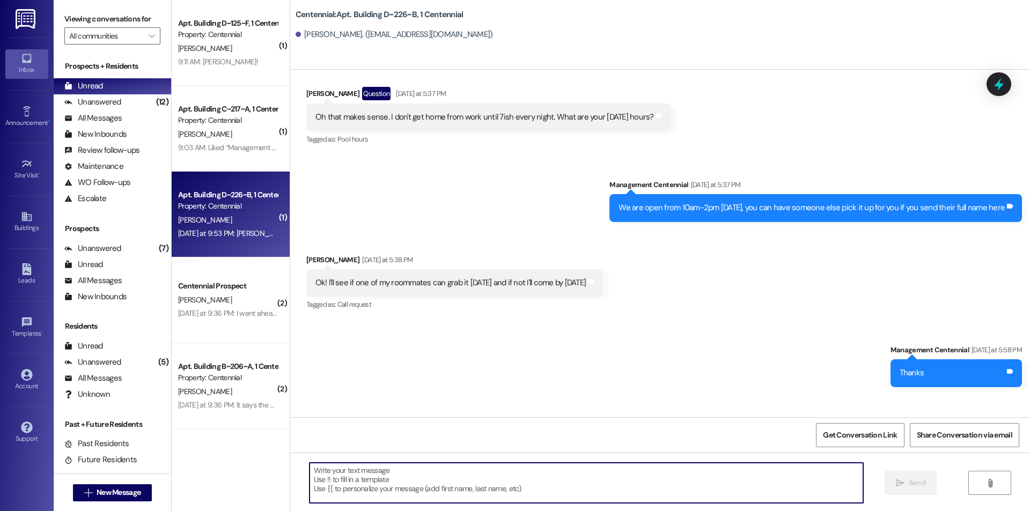
click at [528, 485] on textarea at bounding box center [586, 483] width 554 height 40
click at [585, 451] on div "Get Conversation Link Share Conversation via email" at bounding box center [660, 434] width 740 height 35
click at [602, 468] on textarea at bounding box center [586, 483] width 554 height 40
type textarea "Great!"
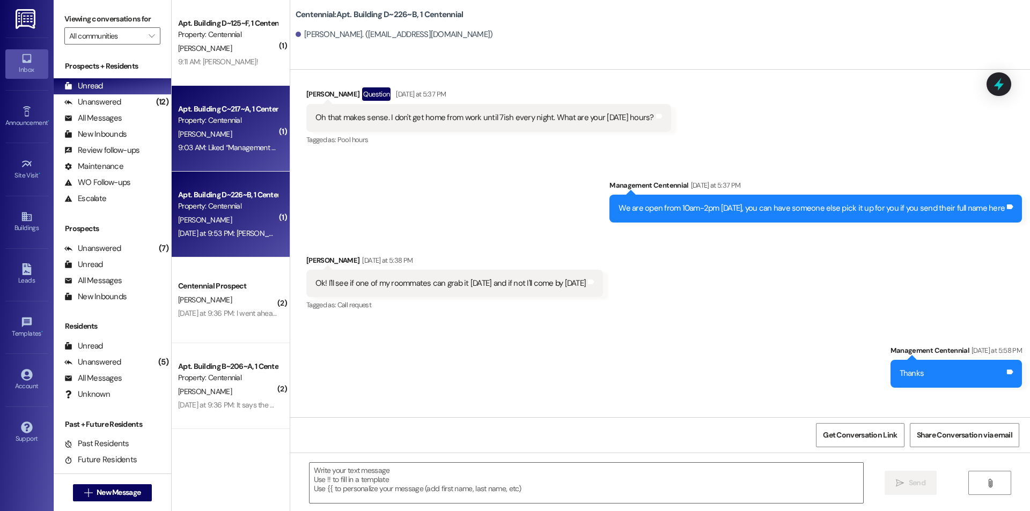
click at [267, 115] on div "Apt. Building C~217~A, 1 Centennial Property: Centennial [PERSON_NAME] 9:03 AM:…" at bounding box center [231, 129] width 118 height 86
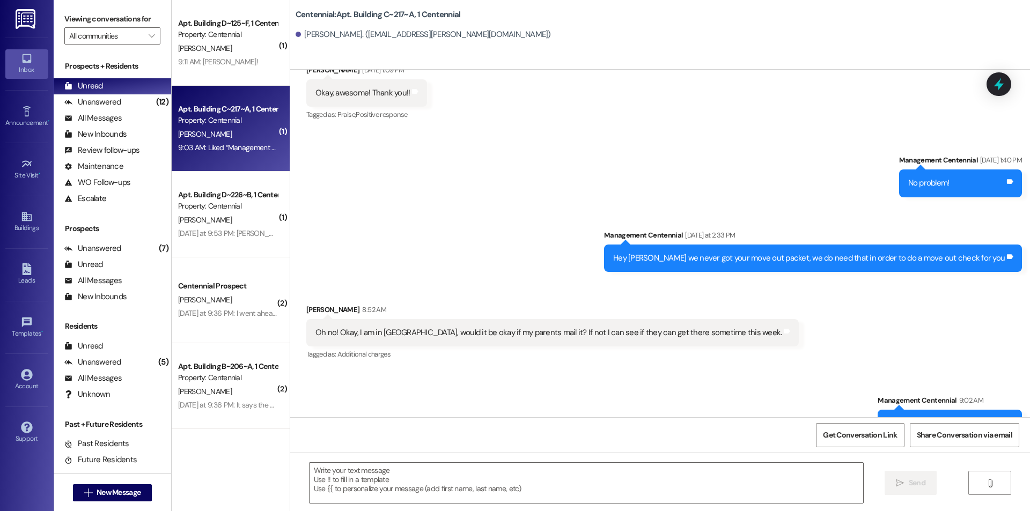
scroll to position [8181, 0]
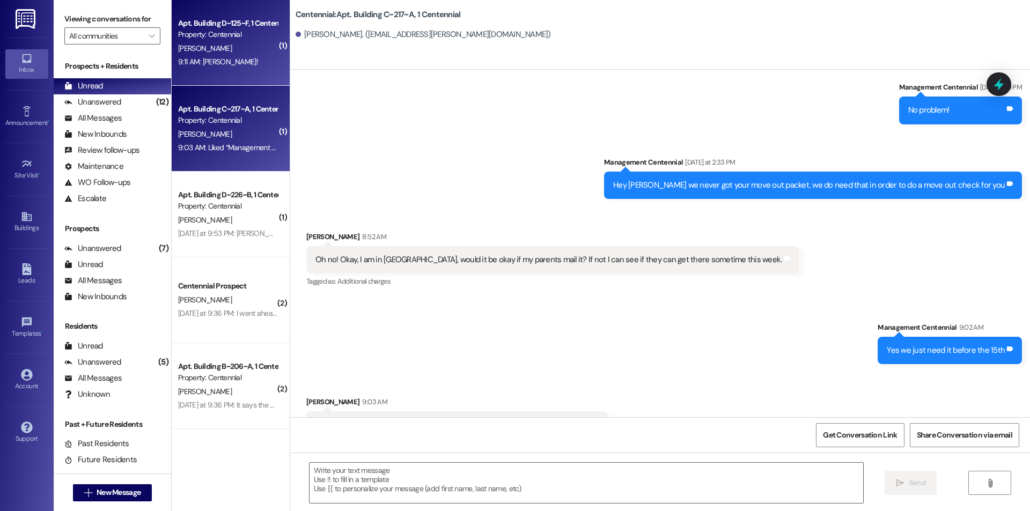
click at [240, 47] on div "[PERSON_NAME]" at bounding box center [227, 48] width 101 height 13
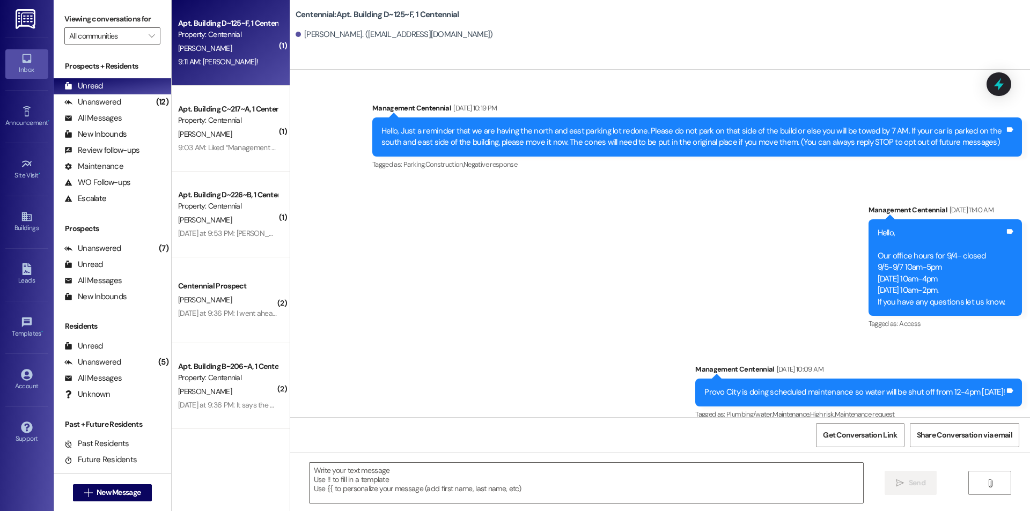
scroll to position [21509, 0]
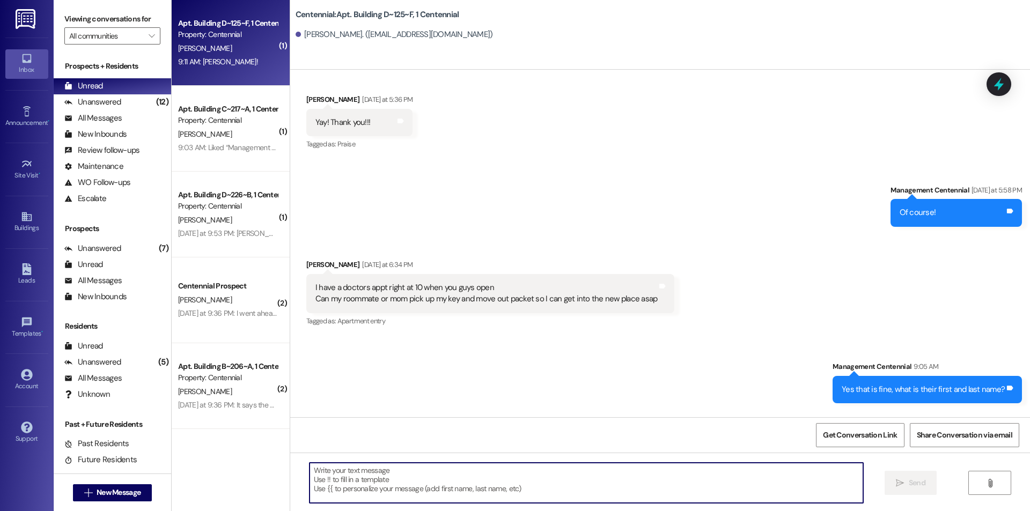
click at [589, 480] on textarea at bounding box center [586, 483] width 554 height 40
type textarea "Great!"
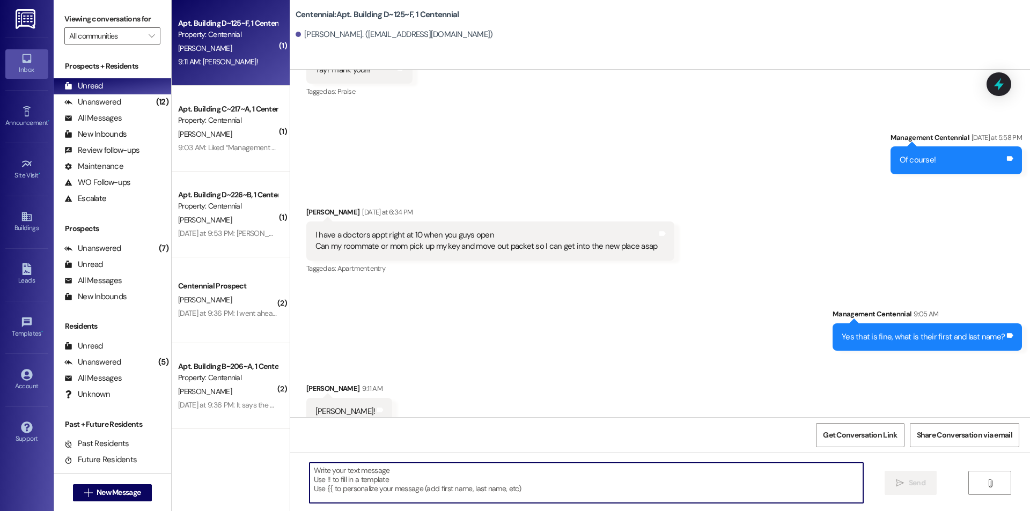
scroll to position [21584, 0]
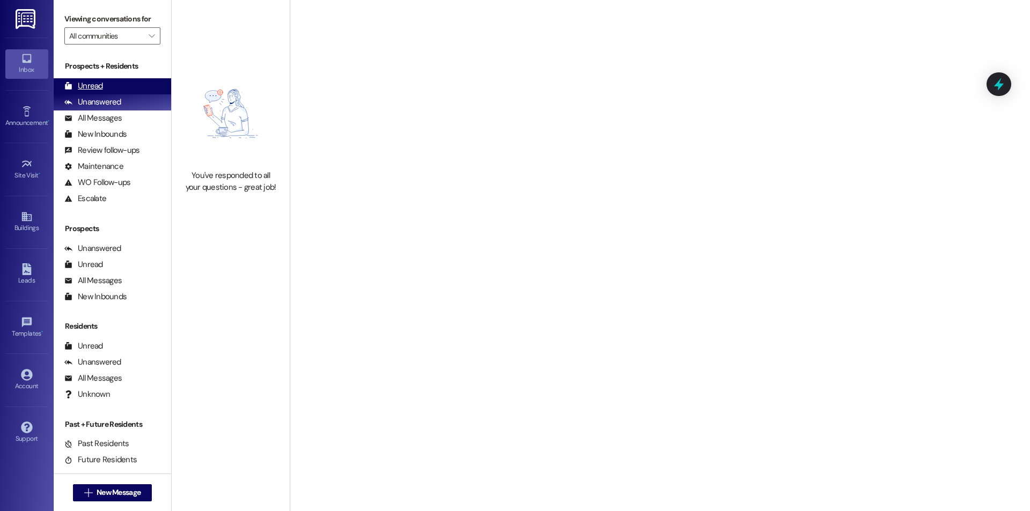
click at [76, 79] on div "Unread (0)" at bounding box center [112, 86] width 117 height 16
